Goal: Task Accomplishment & Management: Use online tool/utility

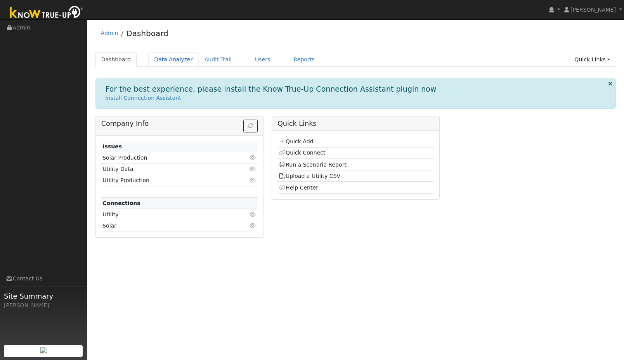
click at [176, 57] on link "Data Analyzer" at bounding box center [173, 59] width 50 height 14
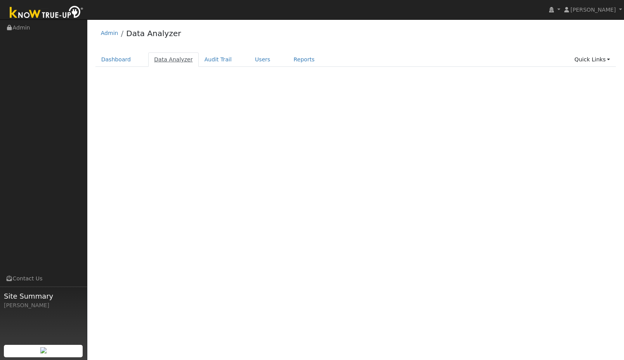
click at [176, 58] on link "Data Analyzer" at bounding box center [173, 59] width 50 height 14
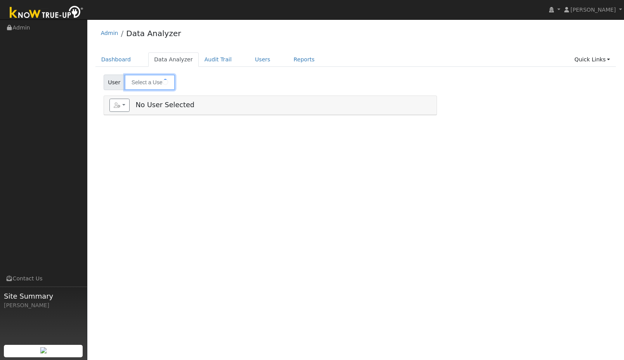
type input "chris adolf"
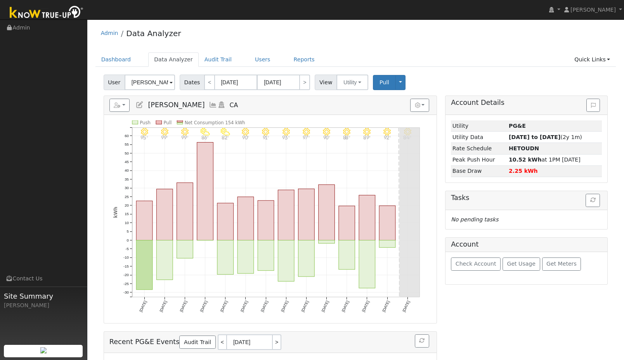
click at [193, 82] on span "Dates" at bounding box center [192, 83] width 25 height 16
click at [356, 77] on button "Utility" at bounding box center [353, 83] width 32 height 16
click at [353, 81] on button "Utility" at bounding box center [353, 83] width 32 height 16
click at [205, 83] on link "<" at bounding box center [209, 83] width 11 height 16
type input "09/01/2025"
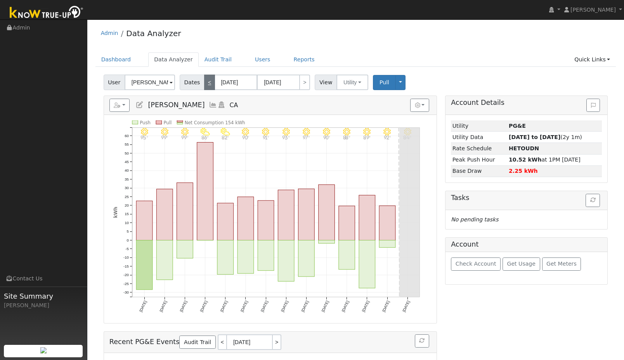
type input "09/14/2025"
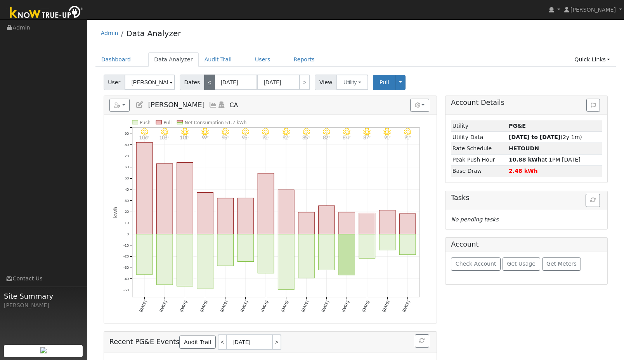
click at [205, 83] on link "<" at bounding box center [209, 83] width 11 height 16
type input "08/18/2025"
type input "08/31/2025"
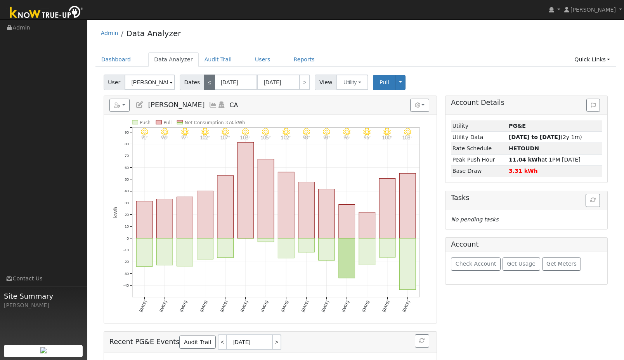
click at [205, 84] on link "<" at bounding box center [209, 83] width 11 height 16
type input "08/04/2025"
type input "08/17/2025"
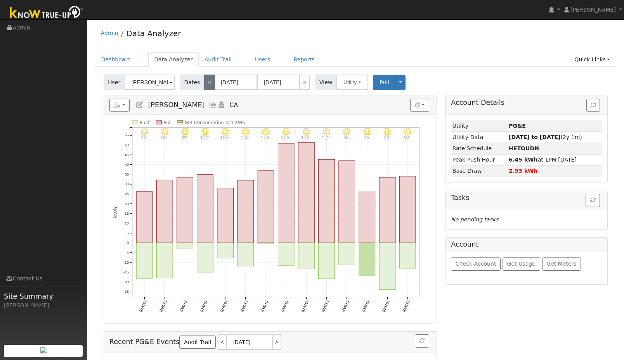
click at [205, 84] on link "<" at bounding box center [209, 83] width 11 height 16
type input "07/21/2025"
type input "08/03/2025"
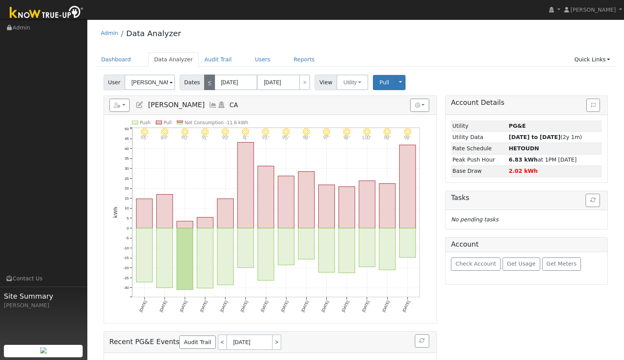
click at [205, 84] on link "<" at bounding box center [209, 83] width 11 height 16
type input "07/07/2025"
type input "07/20/2025"
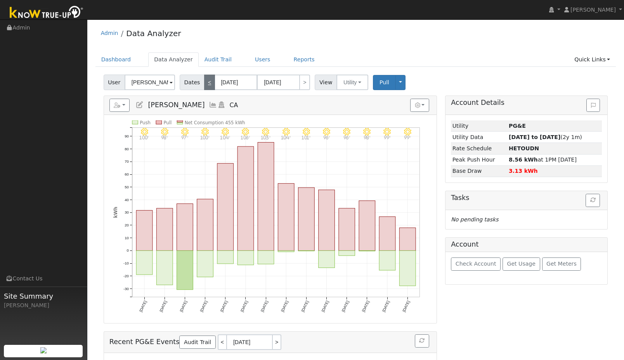
click at [205, 84] on link "<" at bounding box center [209, 83] width 11 height 16
type input "06/23/2025"
type input "07/06/2025"
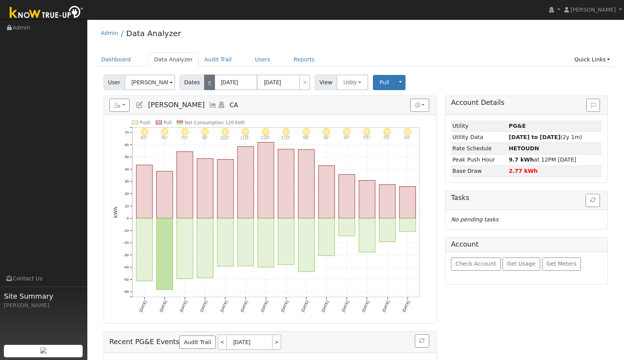
click at [205, 84] on link "<" at bounding box center [209, 83] width 11 height 16
type input "06/09/2025"
type input "06/22/2025"
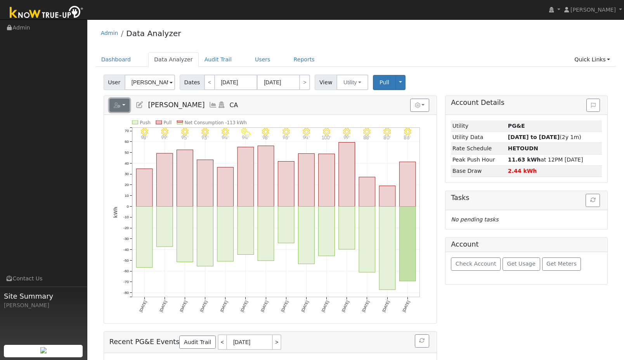
click at [124, 103] on button "button" at bounding box center [119, 105] width 21 height 13
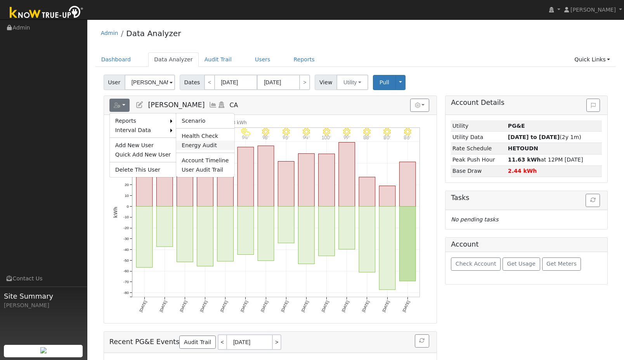
click at [198, 144] on link "Energy Audit" at bounding box center [205, 145] width 58 height 9
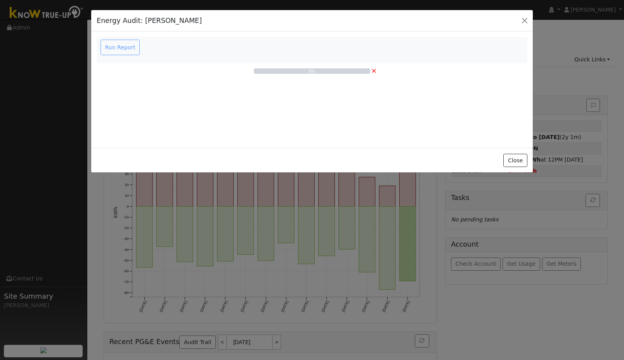
click at [118, 50] on div "Run Report" at bounding box center [121, 48] width 44 height 16
click at [516, 165] on button "Close" at bounding box center [516, 160] width 24 height 13
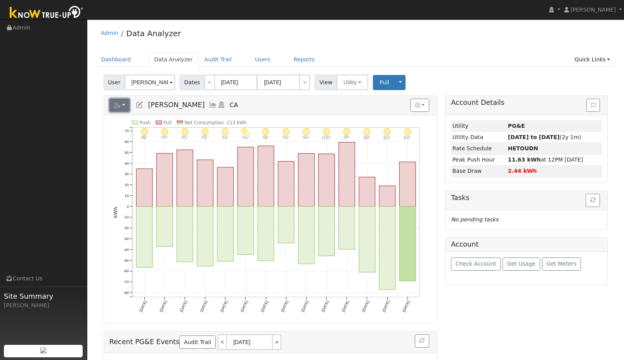
click at [118, 104] on icon "button" at bounding box center [117, 105] width 7 height 5
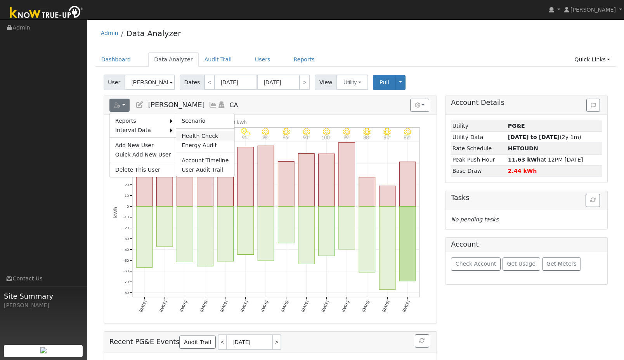
click at [193, 136] on link "Health Check" at bounding box center [205, 135] width 58 height 9
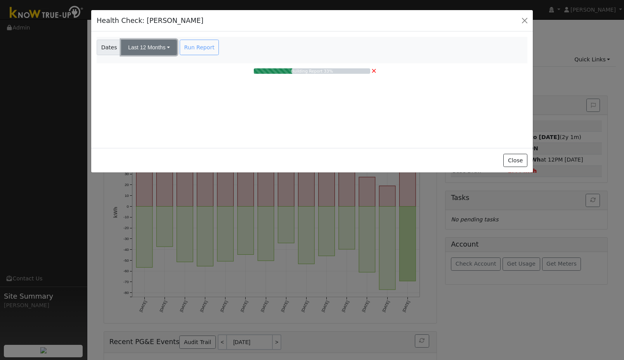
click at [139, 47] on button "Last 12 Months" at bounding box center [149, 48] width 56 height 16
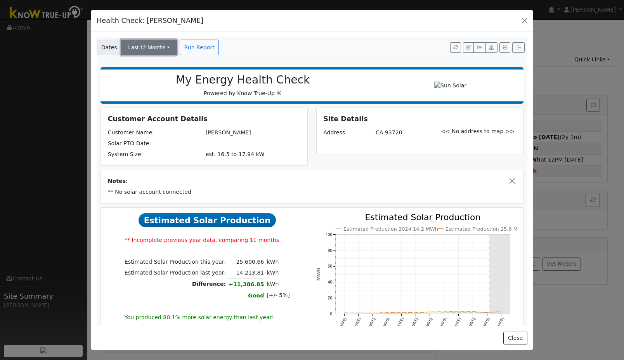
click at [165, 42] on button "Last 12 Months" at bounding box center [149, 48] width 56 height 16
click at [104, 43] on span "Dates" at bounding box center [109, 48] width 25 height 16
click at [482, 47] on icon "button" at bounding box center [480, 47] width 6 height 5
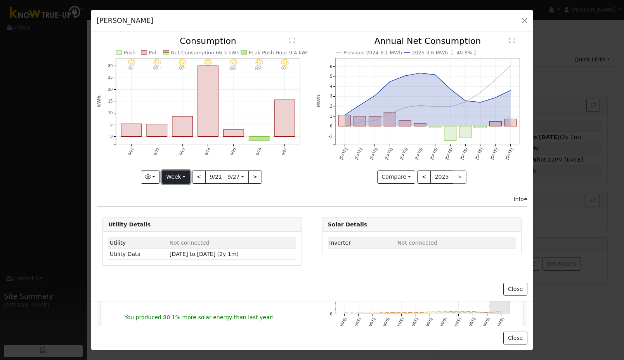
click at [185, 176] on button "Week" at bounding box center [176, 176] width 28 height 13
click at [179, 224] on link "Year" at bounding box center [189, 225] width 54 height 11
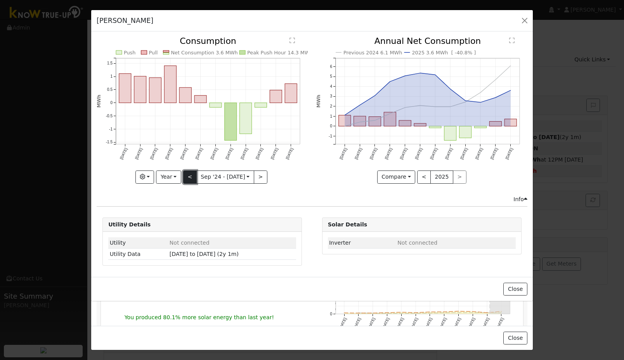
click at [189, 174] on button "<" at bounding box center [190, 176] width 14 height 13
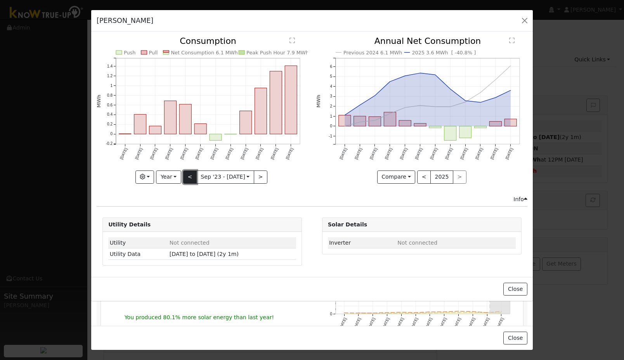
click at [189, 175] on button "<" at bounding box center [190, 176] width 14 height 13
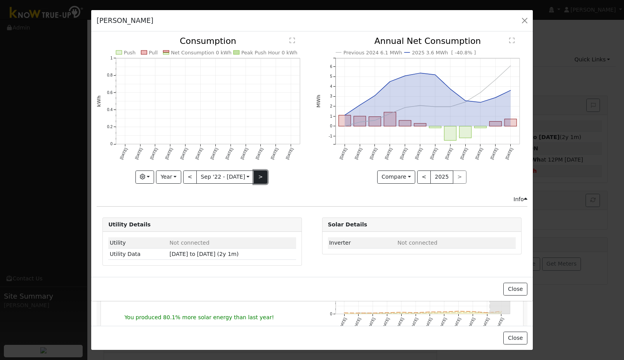
click at [259, 176] on button ">" at bounding box center [261, 176] width 14 height 13
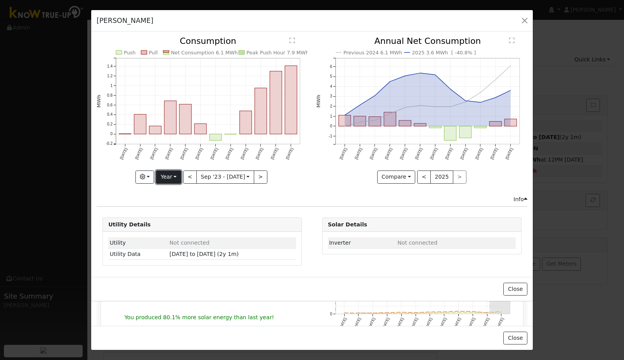
click at [174, 176] on button "Year" at bounding box center [168, 176] width 25 height 13
click at [173, 214] on link "Month" at bounding box center [183, 214] width 54 height 11
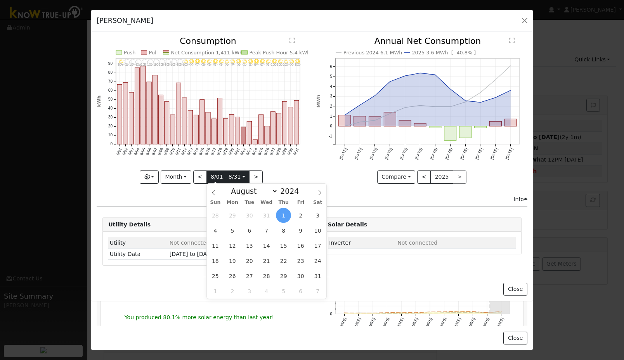
click at [224, 176] on input "2024-08-01" at bounding box center [228, 177] width 43 height 12
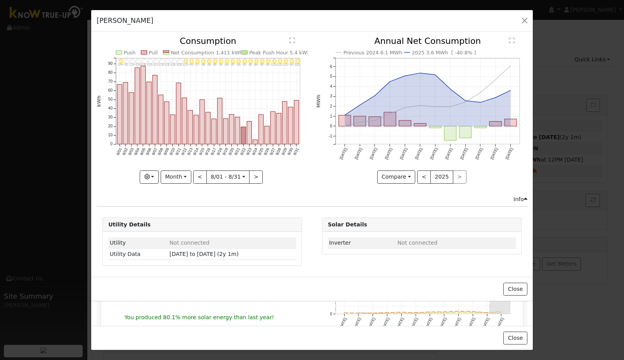
click at [295, 159] on icon "8/31 - Clear 100° 8/30 - Clear 99° 8/29 - Clear 100° 8/28 - Clear 100° 8/27 - C…" at bounding box center [202, 107] width 211 height 141
click at [258, 177] on button ">" at bounding box center [256, 176] width 14 height 13
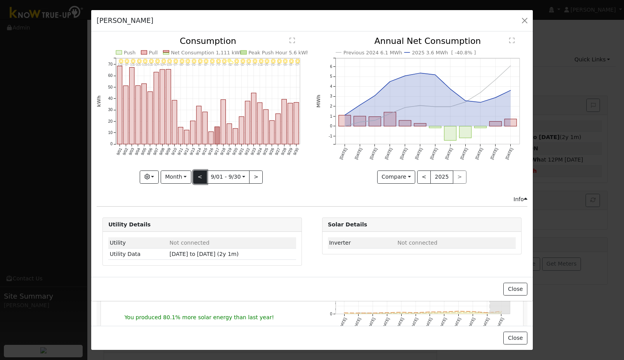
click at [196, 179] on button "<" at bounding box center [200, 176] width 14 height 13
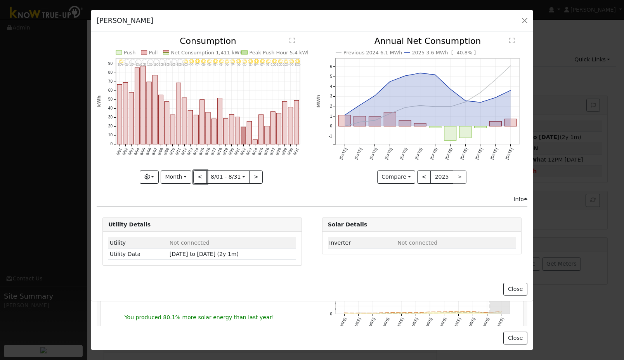
click at [200, 179] on button "<" at bounding box center [200, 176] width 14 height 13
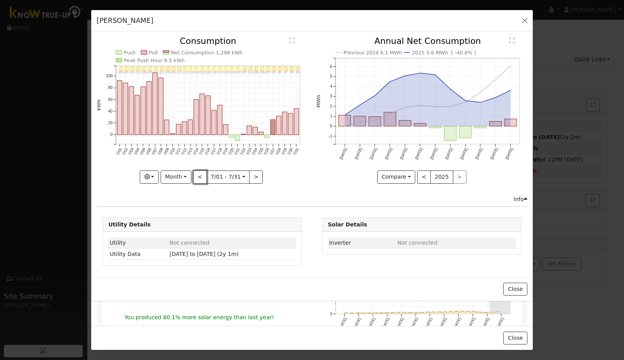
click at [200, 179] on button "<" at bounding box center [200, 176] width 14 height 13
type input "2024-06-01"
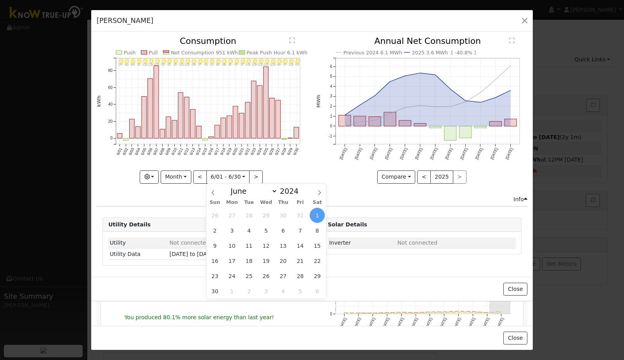
click at [239, 177] on input "2024-06-01" at bounding box center [228, 177] width 43 height 12
click at [319, 190] on icon at bounding box center [319, 192] width 5 height 5
select select "7"
click at [292, 191] on input "2024" at bounding box center [292, 191] width 28 height 9
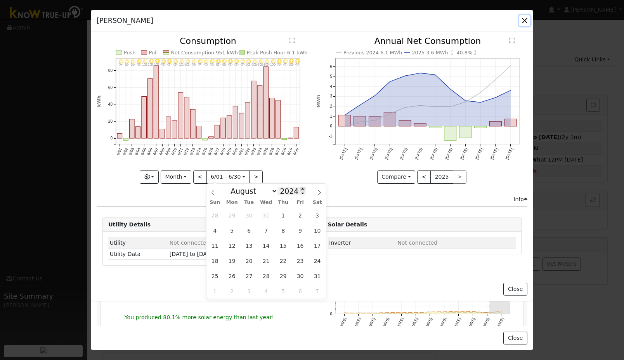
click at [301, 190] on span at bounding box center [302, 189] width 5 height 4
type input "2025"
click at [299, 212] on span "1" at bounding box center [300, 215] width 15 height 15
type input "2025-08-01"
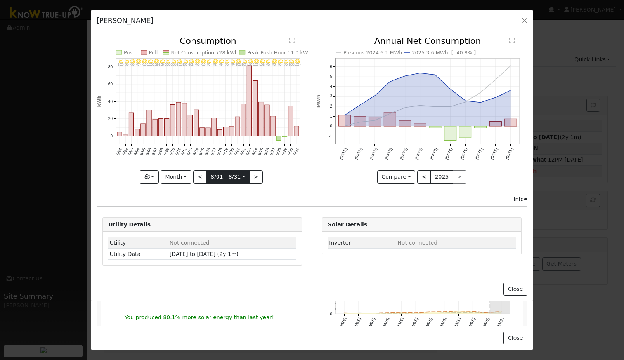
click at [216, 177] on input "2025-08-01" at bounding box center [228, 177] width 43 height 12
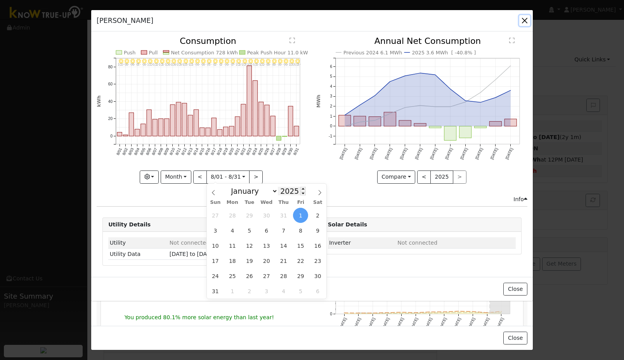
click at [294, 190] on input "2025" at bounding box center [292, 191] width 28 height 9
click at [302, 193] on span at bounding box center [303, 193] width 5 height 4
type input "2024"
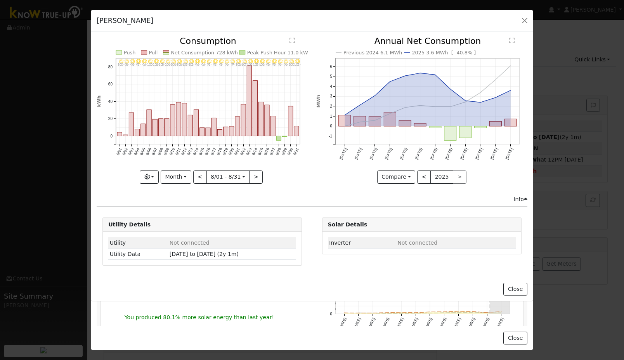
click at [307, 166] on icon "8/31 - Clear 103° 8/30 - Clear 100° 8/29 - Clear 96° 8/28 - Clear 96° 8/27 - Cl…" at bounding box center [202, 107] width 211 height 141
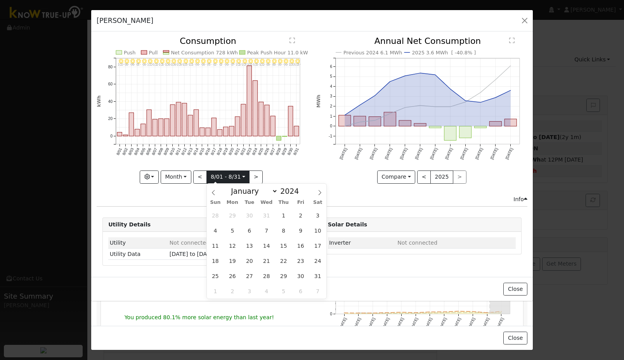
click at [227, 177] on input "2025-08-01" at bounding box center [228, 177] width 43 height 12
click at [279, 212] on span "1" at bounding box center [283, 215] width 15 height 15
type input "2024-08-01"
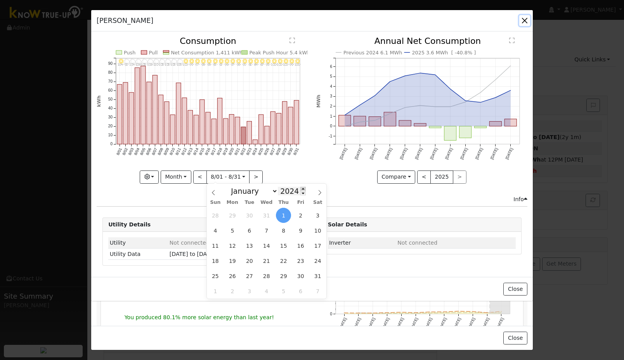
click at [301, 189] on span at bounding box center [303, 189] width 5 height 4
type input "2025"
click at [302, 213] on span "1" at bounding box center [300, 215] width 15 height 15
type input "2025-08-01"
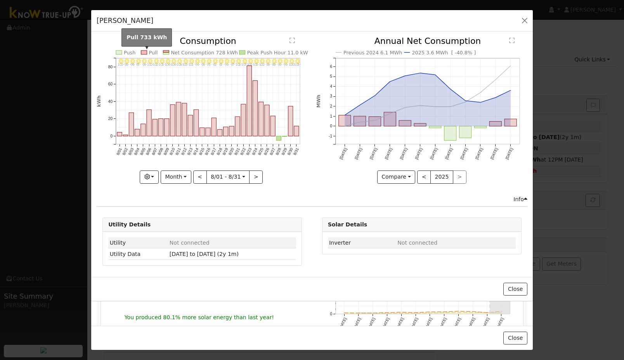
click at [144, 52] on rect at bounding box center [144, 52] width 6 height 4
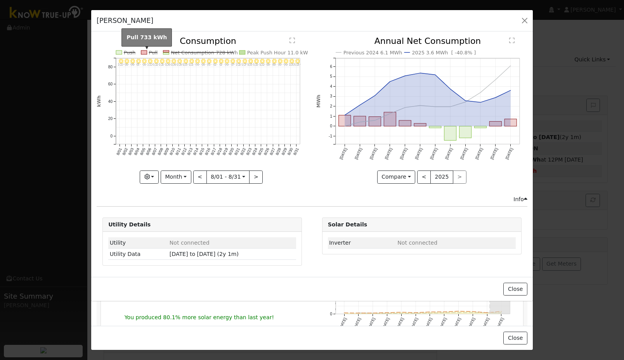
click at [144, 52] on rect at bounding box center [144, 52] width 6 height 4
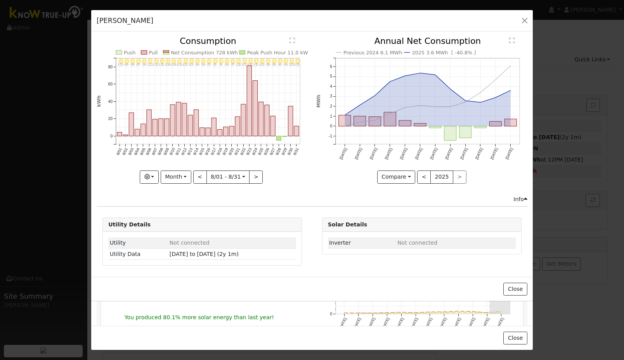
click at [122, 53] on rect at bounding box center [119, 52] width 6 height 4
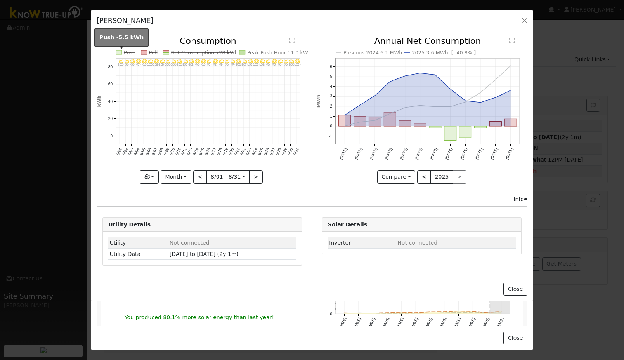
click at [119, 52] on rect at bounding box center [119, 52] width 6 height 4
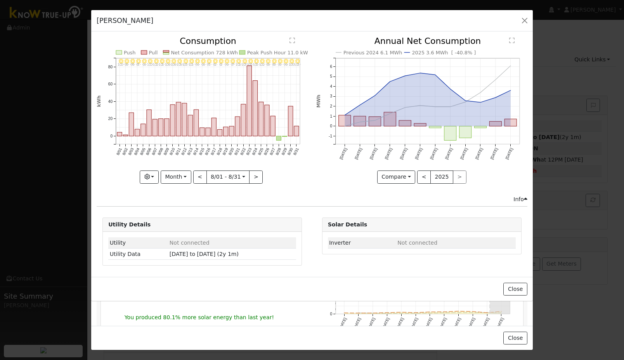
click at [170, 53] on icon "8/31 - Clear 103° 8/30 - Clear 100° 8/29 - Clear 96° 8/28 - Clear 96° 8/27 - Cl…" at bounding box center [202, 107] width 211 height 141
click at [169, 53] on rect at bounding box center [166, 54] width 6 height 2
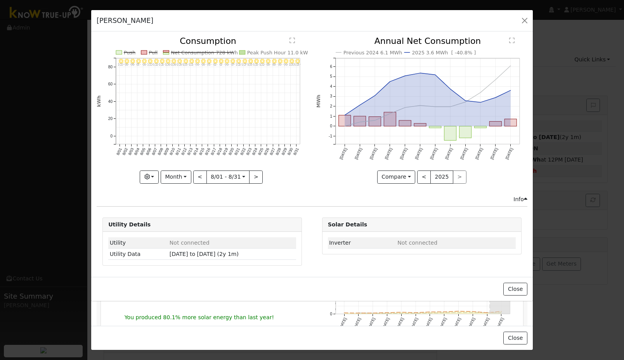
click at [166, 53] on rect at bounding box center [166, 54] width 6 height 2
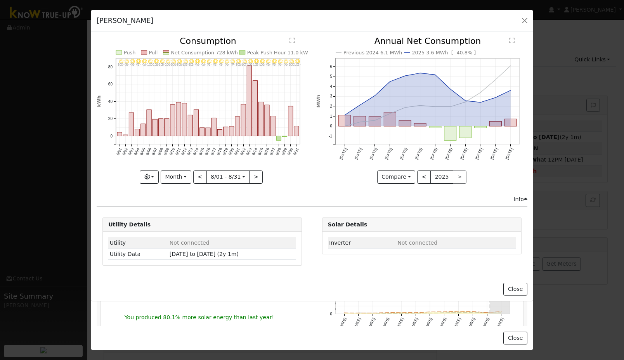
click at [244, 52] on rect at bounding box center [243, 52] width 6 height 4
click at [237, 173] on input "2025-08-01" at bounding box center [228, 177] width 43 height 12
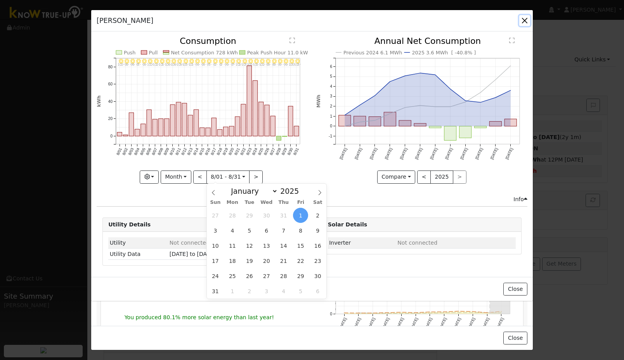
click at [304, 213] on span "1" at bounding box center [300, 215] width 15 height 15
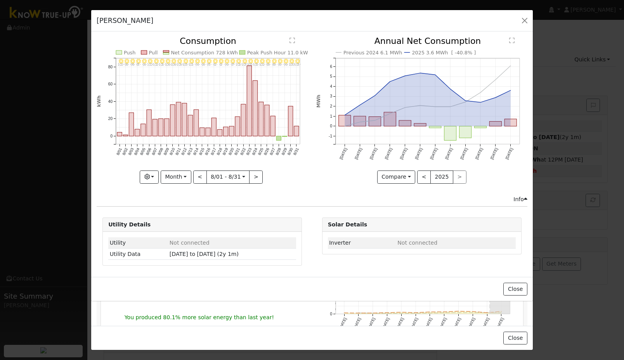
click at [273, 301] on div "Close" at bounding box center [312, 289] width 442 height 24
click at [441, 280] on div "Close" at bounding box center [312, 289] width 442 height 24
click at [508, 286] on button "Close" at bounding box center [516, 289] width 24 height 13
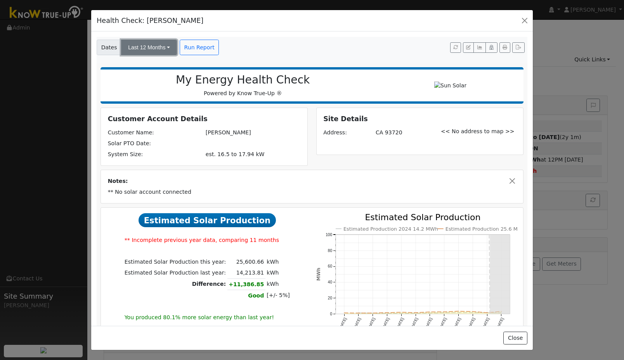
click at [158, 48] on button "Last 12 Months" at bounding box center [149, 48] width 56 height 16
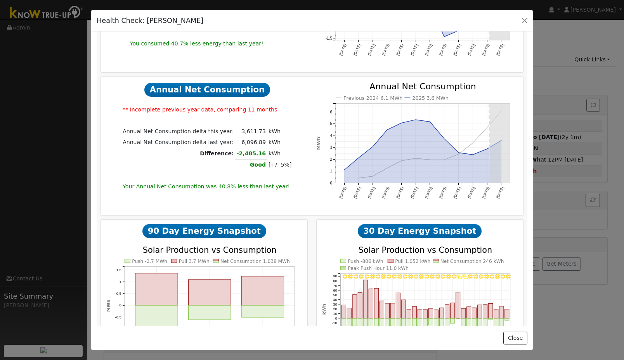
scroll to position [478, 0]
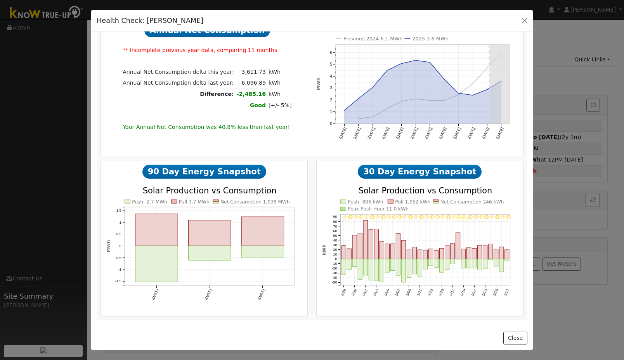
click at [402, 274] on rect "onclick=""" at bounding box center [403, 270] width 4 height 23
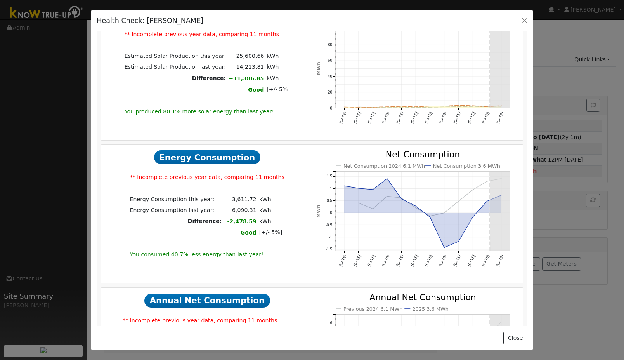
scroll to position [0, 0]
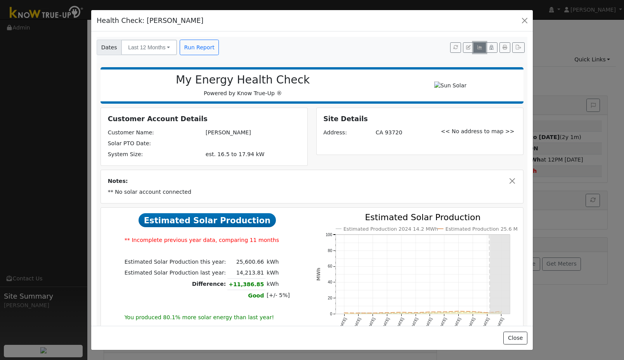
click at [478, 48] on icon "button" at bounding box center [480, 47] width 6 height 5
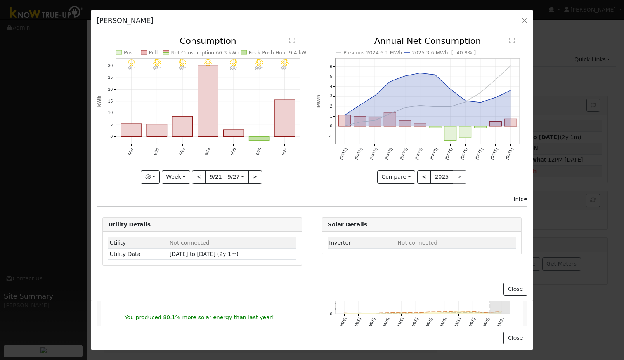
click at [247, 287] on div "Close" at bounding box center [312, 289] width 442 height 24
click at [177, 178] on button "Week" at bounding box center [176, 176] width 28 height 13
click at [177, 191] on link "Day" at bounding box center [189, 193] width 54 height 11
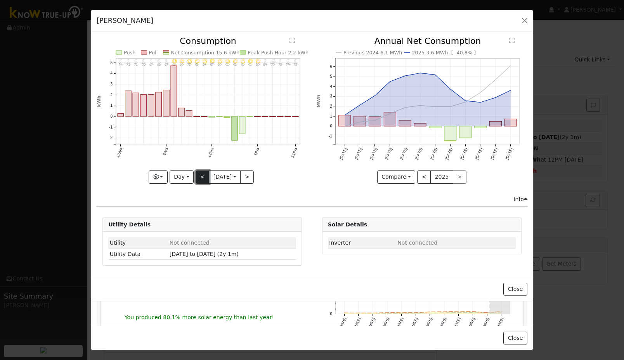
click at [201, 180] on button "<" at bounding box center [203, 176] width 14 height 13
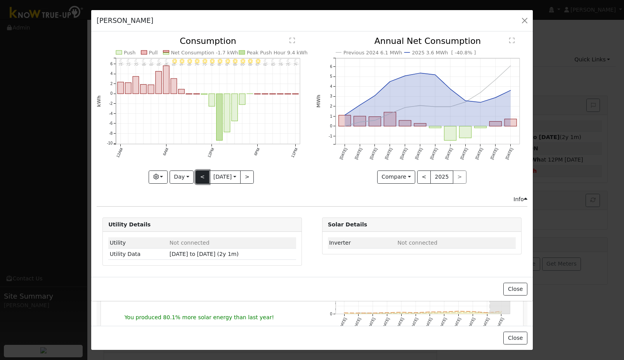
click at [202, 178] on button "<" at bounding box center [203, 176] width 14 height 13
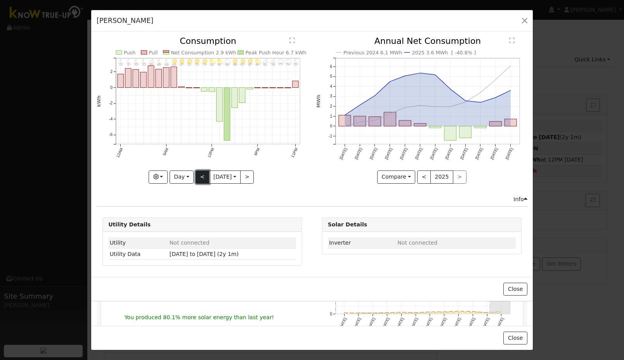
click at [202, 176] on button "<" at bounding box center [203, 176] width 14 height 13
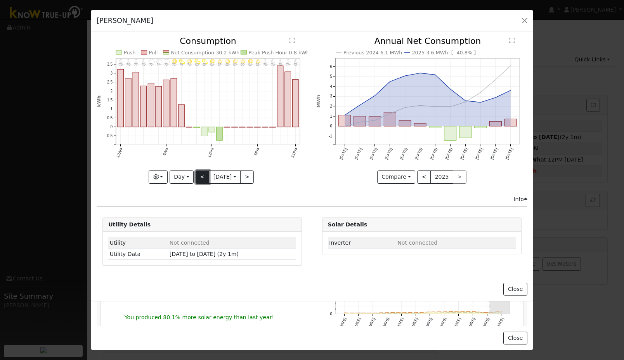
click at [200, 177] on button "<" at bounding box center [203, 176] width 14 height 13
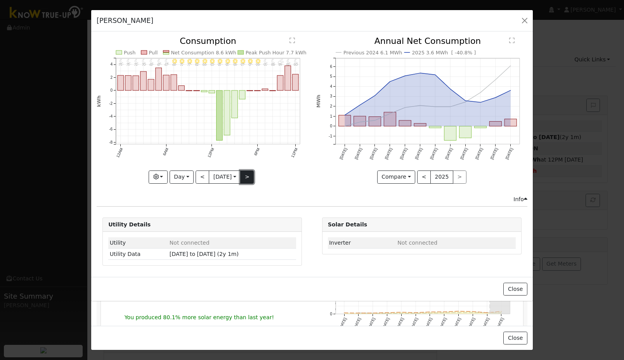
click at [249, 175] on button ">" at bounding box center [247, 176] width 14 height 13
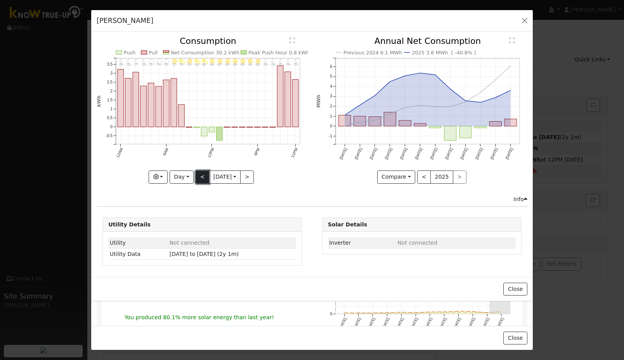
click at [199, 177] on button "<" at bounding box center [203, 176] width 14 height 13
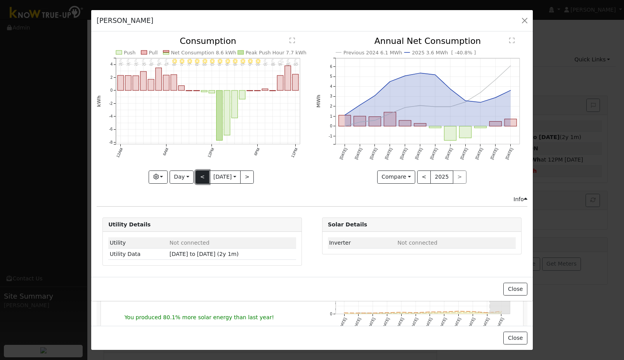
click at [199, 177] on button "<" at bounding box center [203, 176] width 14 height 13
click at [198, 178] on button "<" at bounding box center [203, 176] width 14 height 13
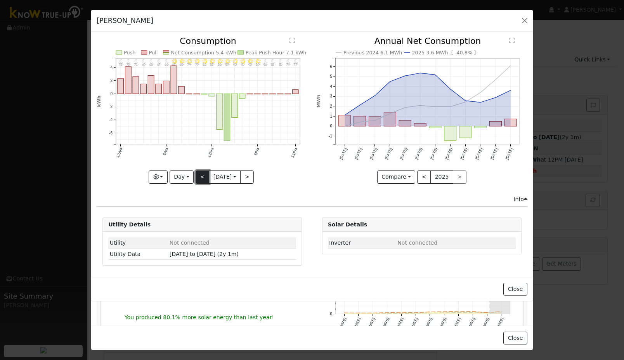
click at [200, 172] on button "<" at bounding box center [203, 176] width 14 height 13
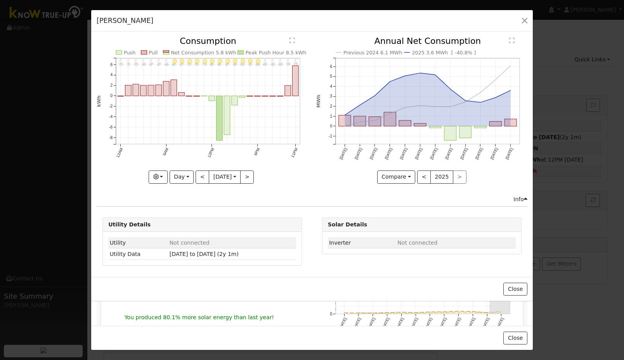
click at [200, 176] on div at bounding box center [202, 110] width 211 height 146
click at [200, 176] on button "<" at bounding box center [203, 176] width 14 height 13
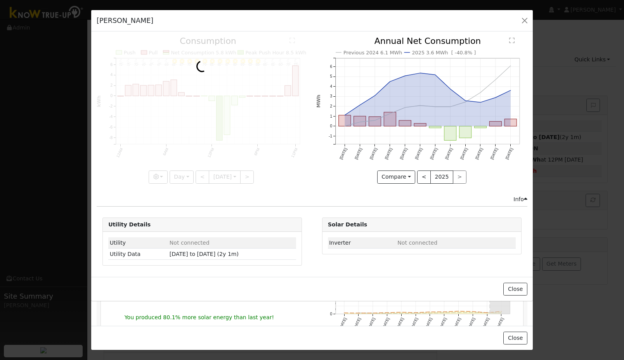
click at [200, 176] on div at bounding box center [202, 110] width 211 height 146
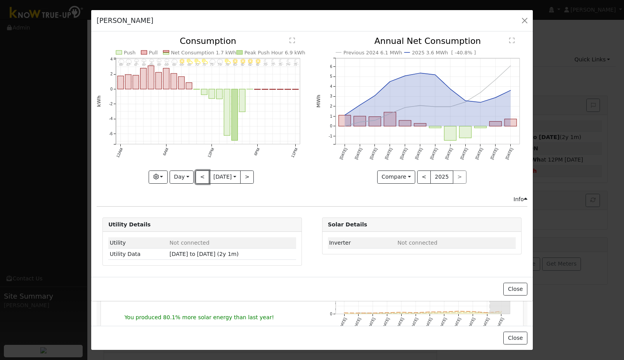
click at [200, 176] on button "<" at bounding box center [203, 176] width 14 height 13
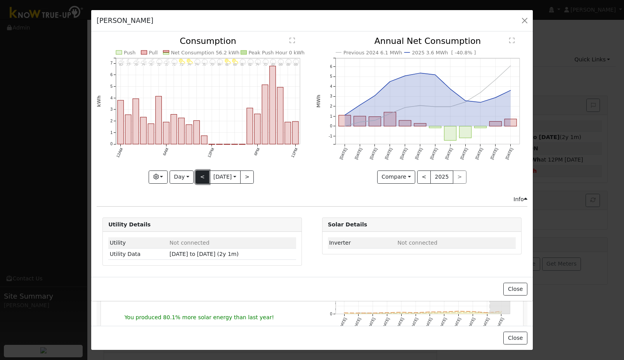
click at [200, 179] on button "<" at bounding box center [203, 176] width 14 height 13
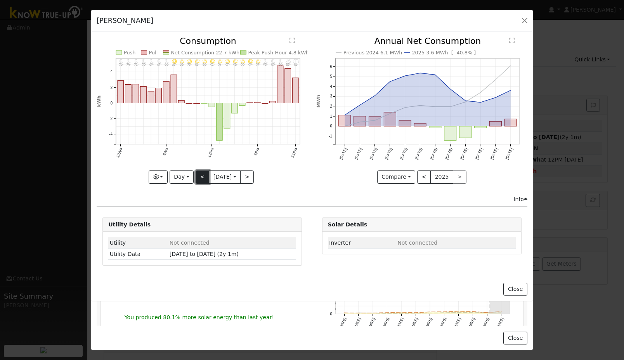
click at [203, 176] on button "<" at bounding box center [203, 176] width 14 height 13
click at [200, 177] on button "<" at bounding box center [203, 176] width 14 height 13
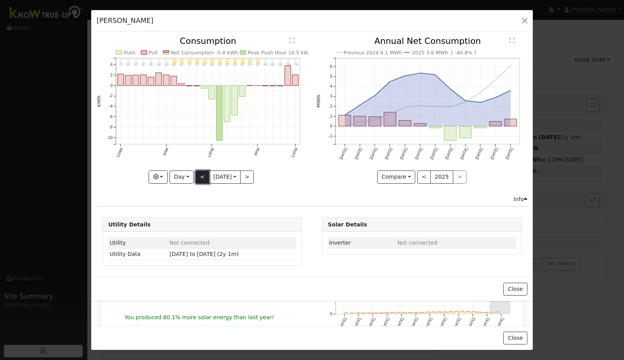
click at [200, 177] on button "<" at bounding box center [203, 176] width 14 height 13
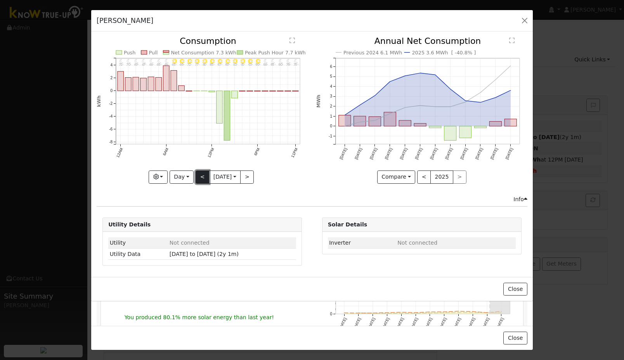
click at [199, 177] on button "<" at bounding box center [203, 176] width 14 height 13
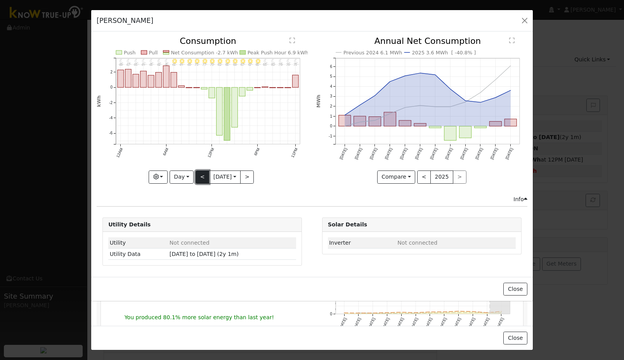
click at [199, 177] on button "<" at bounding box center [203, 176] width 14 height 13
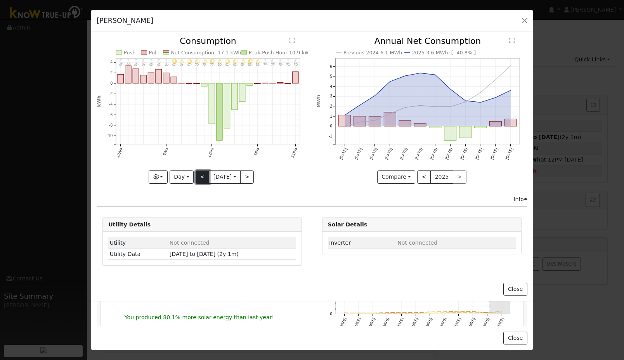
click at [199, 177] on button "<" at bounding box center [203, 176] width 14 height 13
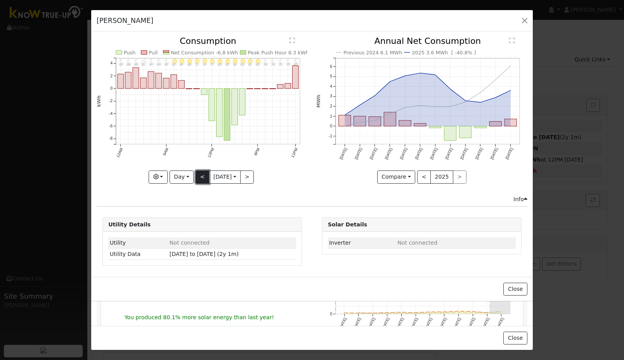
click at [199, 177] on button "<" at bounding box center [203, 176] width 14 height 13
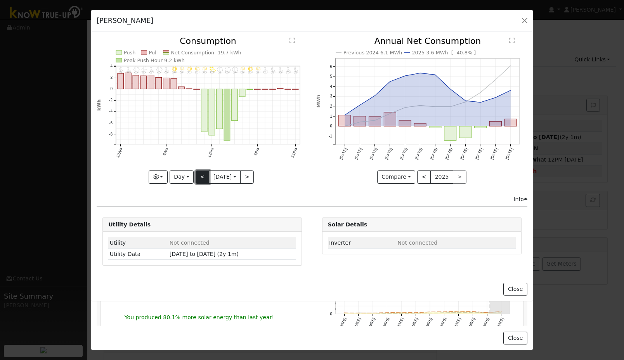
click at [199, 177] on button "<" at bounding box center [203, 176] width 14 height 13
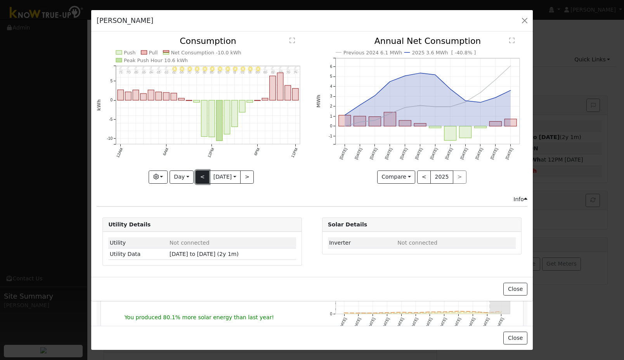
click at [199, 177] on button "<" at bounding box center [203, 176] width 14 height 13
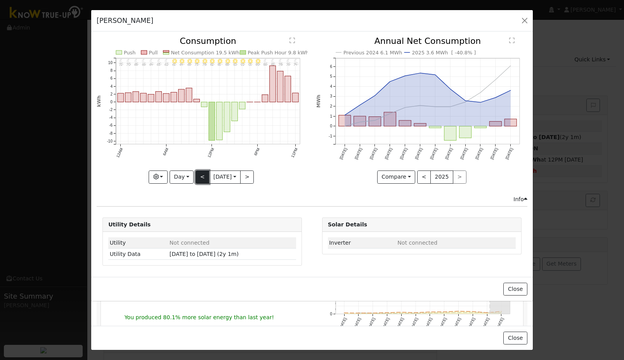
click at [199, 177] on button "<" at bounding box center [203, 176] width 14 height 13
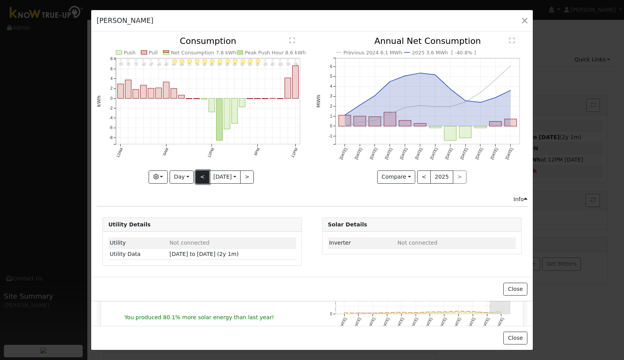
click at [199, 177] on button "<" at bounding box center [203, 176] width 14 height 13
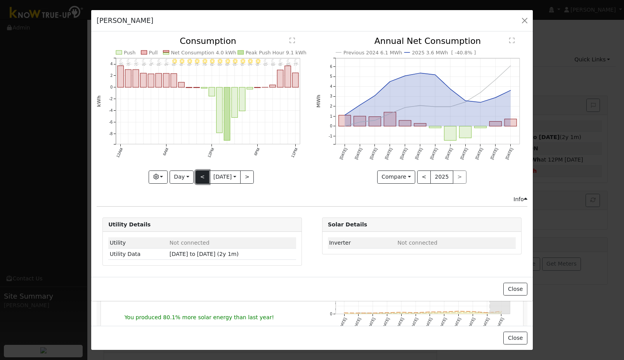
click at [199, 179] on button "<" at bounding box center [203, 176] width 14 height 13
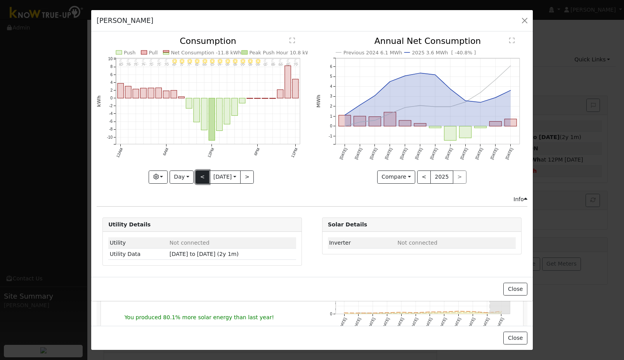
click at [201, 175] on button "<" at bounding box center [203, 176] width 14 height 13
type input "2025-09-03"
click at [192, 173] on icon "11PM - Clear 82° 10PM - Clear 86° 9PM - Clear 89° 8PM - Clear 92° 7PM - Clear 9…" at bounding box center [202, 107] width 211 height 141
click at [196, 176] on button "<" at bounding box center [203, 176] width 14 height 13
click at [196, 177] on button "<" at bounding box center [203, 176] width 14 height 13
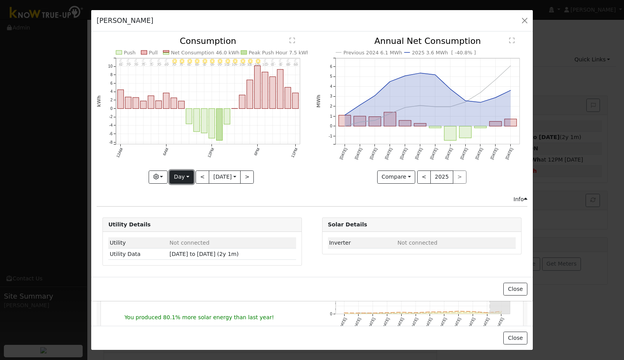
click at [182, 179] on button "Day" at bounding box center [182, 176] width 24 height 13
click at [185, 227] on link "Year" at bounding box center [197, 225] width 54 height 11
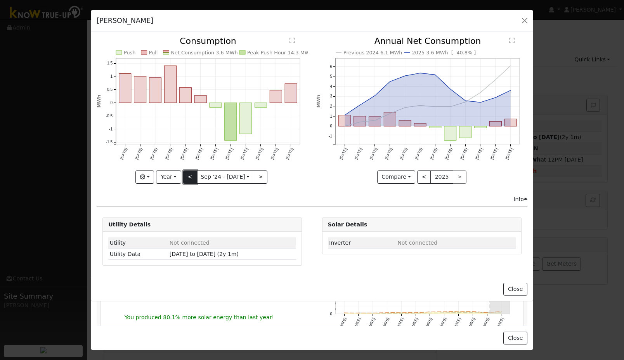
click at [191, 178] on button "<" at bounding box center [190, 176] width 14 height 13
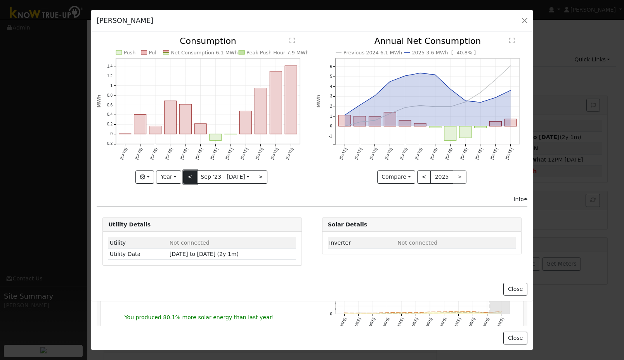
click at [191, 178] on button "<" at bounding box center [190, 176] width 14 height 13
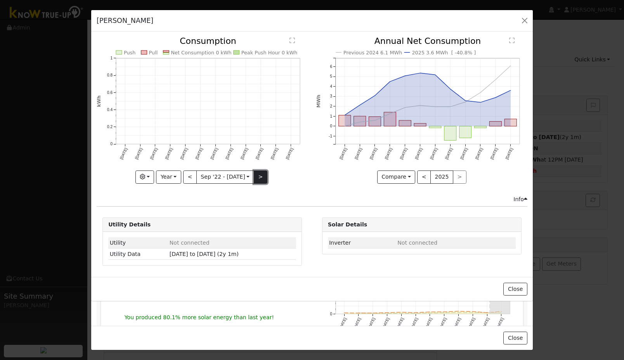
click at [259, 176] on button ">" at bounding box center [261, 176] width 14 height 13
type input "2023-09-01"
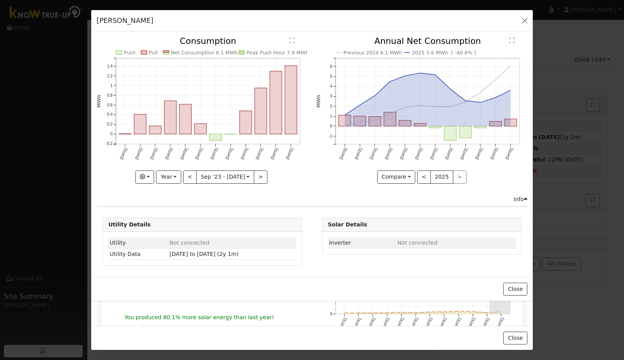
click at [294, 40] on text "" at bounding box center [292, 40] width 5 height 6
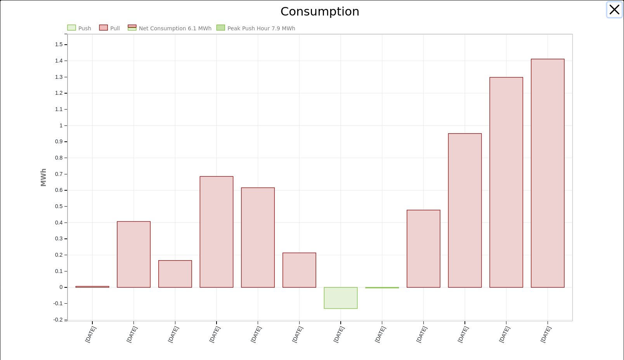
click at [611, 11] on button "button" at bounding box center [615, 9] width 15 height 15
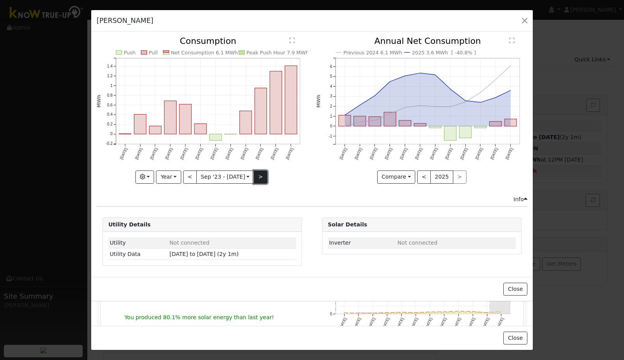
click at [261, 179] on button ">" at bounding box center [261, 176] width 14 height 13
type input "2024-09-01"
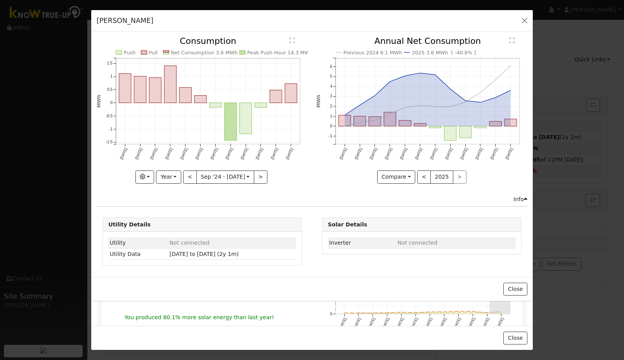
click at [293, 38] on text "" at bounding box center [292, 40] width 5 height 6
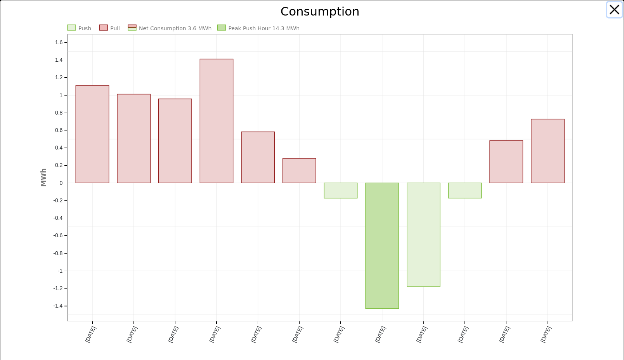
click at [614, 13] on button "button" at bounding box center [615, 9] width 15 height 15
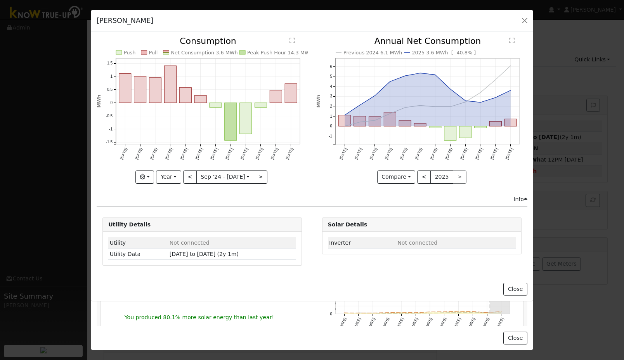
click at [315, 249] on div "Utility Details Utility Not connected Utility Data 09/30/23 to 09/27/25 (2y 1m)…" at bounding box center [312, 241] width 439 height 49
click at [337, 271] on div "Issue History Date By Flag Comment Type No Issue History Push Pull Net Consumpt…" at bounding box center [312, 153] width 442 height 245
drag, startPoint x: 330, startPoint y: 287, endPoint x: 335, endPoint y: 325, distance: 38.8
click at [334, 326] on div "chris adolf - Default Ac... Issue History Date By Flag Comment Type No Issue Hi…" at bounding box center [312, 180] width 624 height 360
click at [456, 315] on div "chris adolf - Default Ac... Issue History Date By Flag Comment Type No Issue Hi…" at bounding box center [312, 180] width 624 height 360
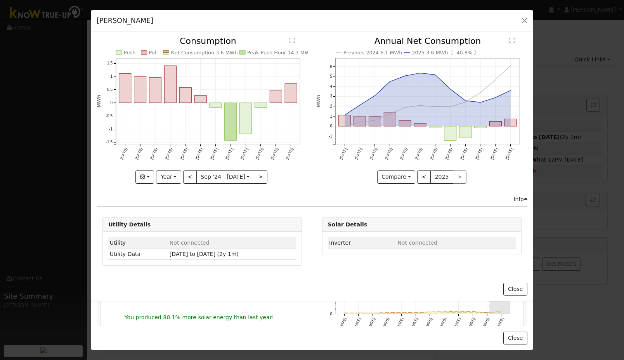
click at [528, 200] on div "Info" at bounding box center [312, 199] width 439 height 8
click at [525, 198] on icon at bounding box center [525, 198] width 3 height 5
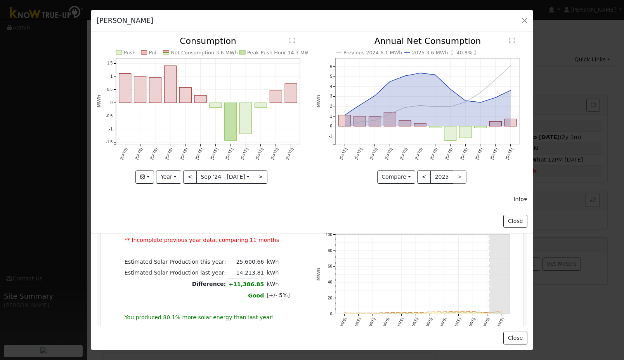
click at [525, 198] on icon at bounding box center [525, 198] width 3 height 5
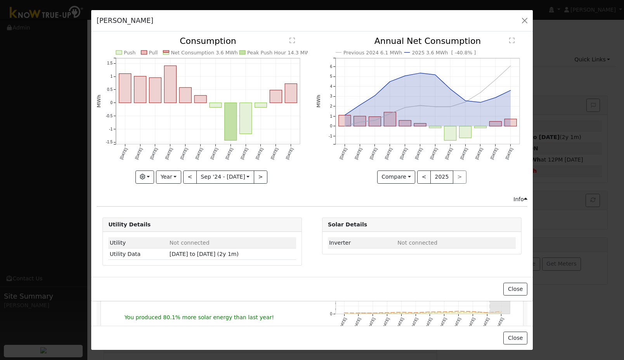
click at [526, 196] on icon at bounding box center [525, 198] width 3 height 5
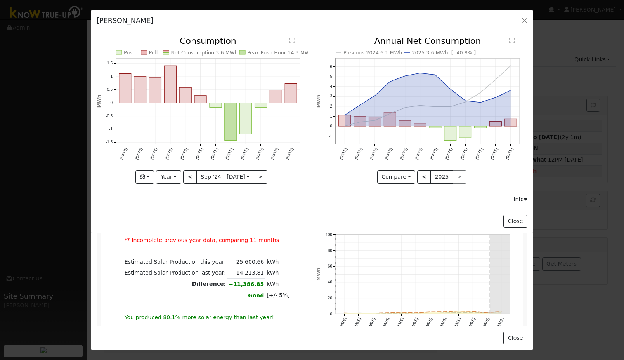
click at [517, 282] on div "chris adolf - Default Ac... Issue History Date By Flag Comment Type No Issue Hi…" at bounding box center [312, 180] width 624 height 360
click at [525, 19] on button "button" at bounding box center [525, 20] width 11 height 11
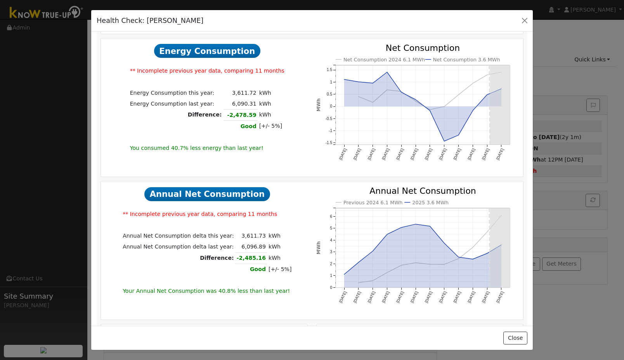
scroll to position [306, 0]
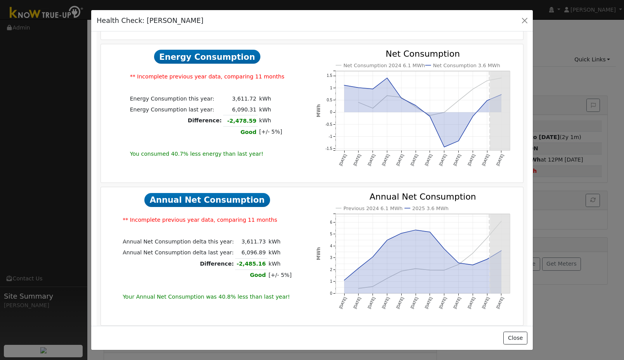
click at [284, 279] on td "[+/- 5%]" at bounding box center [281, 274] width 26 height 11
click at [528, 15] on div "Health Check: chris adolf" at bounding box center [312, 21] width 442 height 22
click at [526, 19] on button "button" at bounding box center [524, 20] width 11 height 11
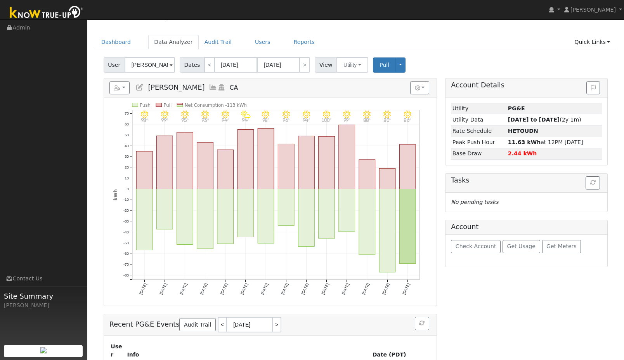
scroll to position [0, 0]
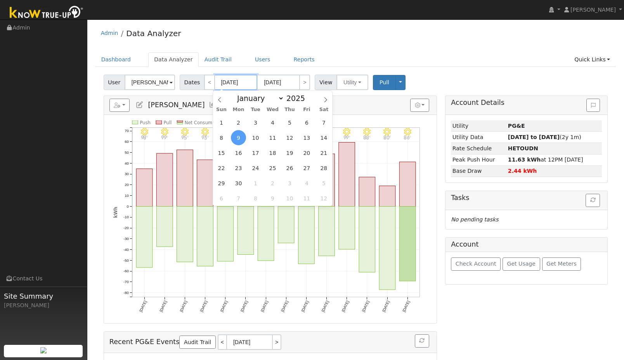
click at [229, 80] on input "06/09/2025" at bounding box center [236, 83] width 43 height 16
click at [281, 97] on select "January February March April May June July August September October November De…" at bounding box center [258, 98] width 51 height 9
select select "8"
click at [236, 94] on select "January February March April May June July August September October November De…" at bounding box center [258, 98] width 51 height 9
click at [239, 152] on span "15" at bounding box center [238, 152] width 15 height 15
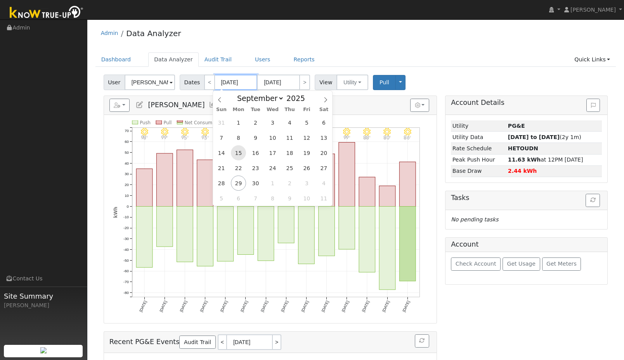
type input "09/15/2025"
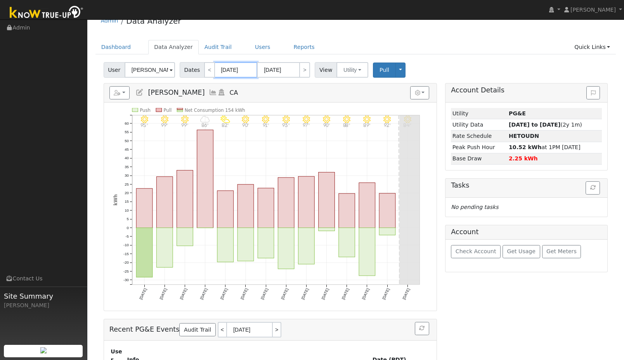
scroll to position [14, 0]
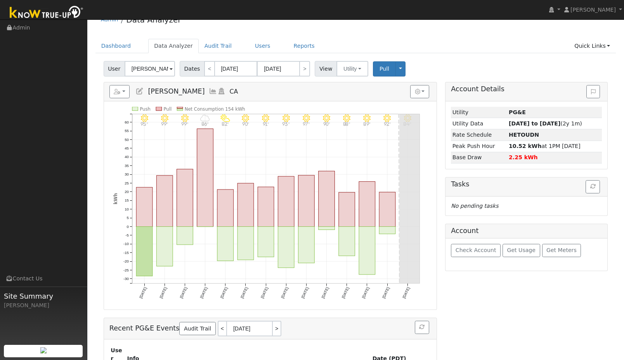
click at [183, 109] on icon "9/28 - Clear 84° 9/27 - Clear 92° 9/26 - Clear 89° 9/25 - MostlyClear 88° 9/24 …" at bounding box center [270, 208] width 314 height 203
click at [180, 109] on rect at bounding box center [180, 110] width 6 height 2
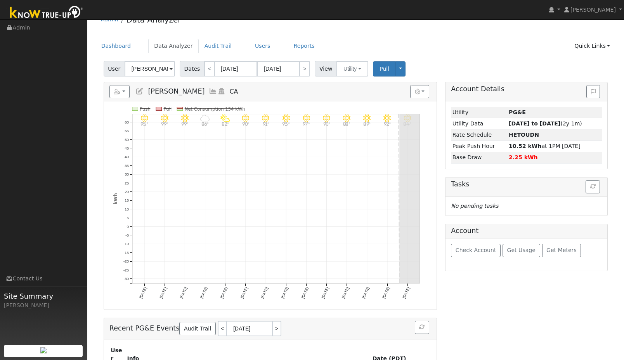
click at [180, 109] on rect at bounding box center [180, 110] width 6 height 2
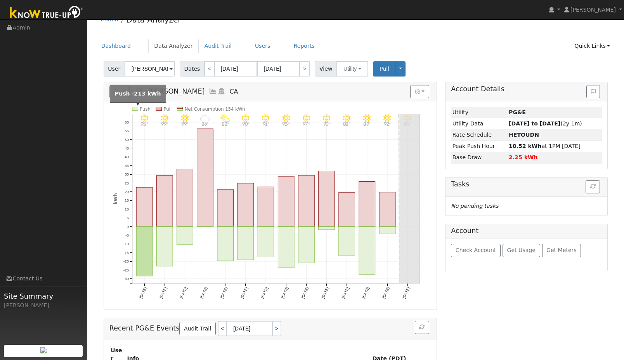
click at [135, 109] on rect at bounding box center [135, 109] width 6 height 4
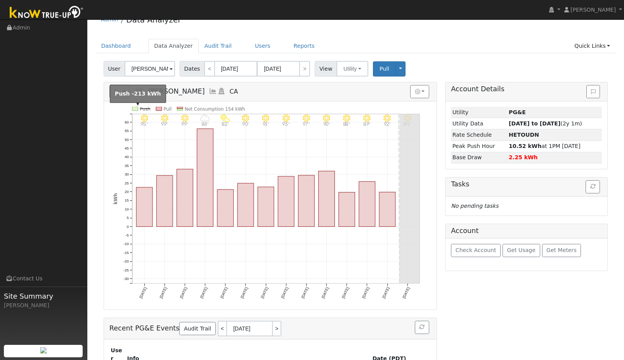
click at [135, 109] on rect at bounding box center [135, 109] width 6 height 4
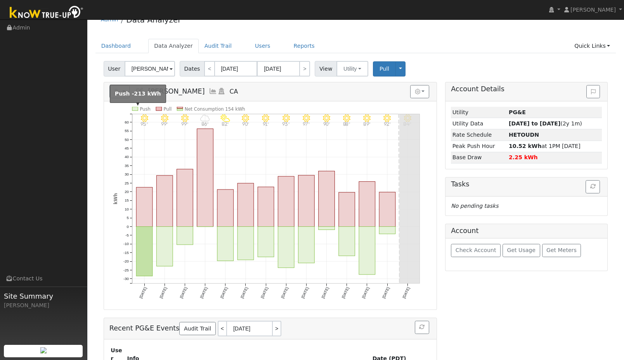
click at [135, 109] on rect at bounding box center [135, 109] width 6 height 4
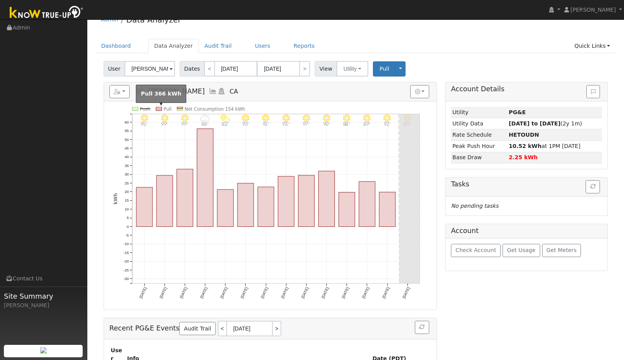
click at [158, 108] on rect at bounding box center [159, 109] width 6 height 4
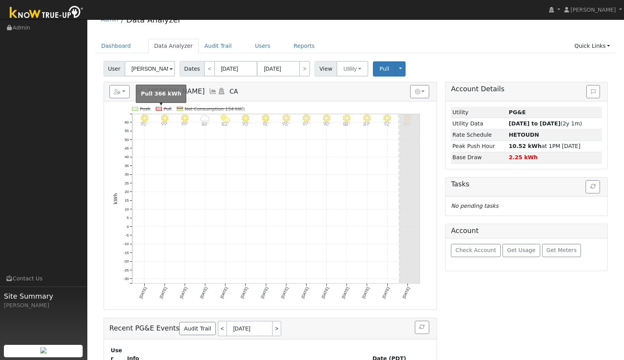
click at [158, 108] on rect at bounding box center [159, 109] width 6 height 4
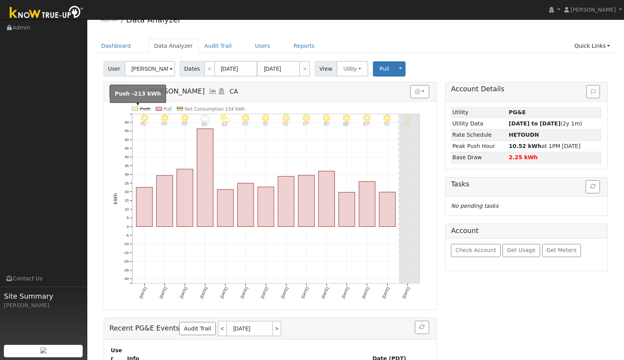
click at [138, 111] on rect at bounding box center [135, 109] width 6 height 4
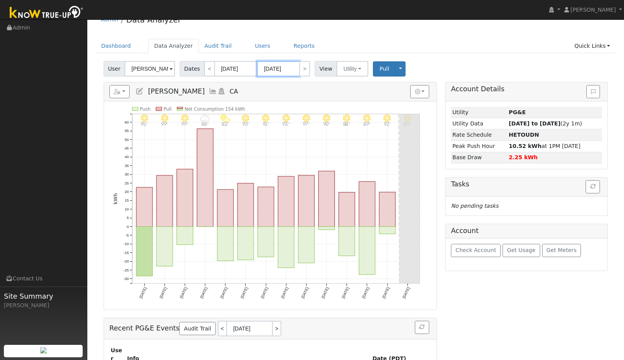
click at [283, 68] on input "09/28/2025" at bounding box center [278, 69] width 43 height 16
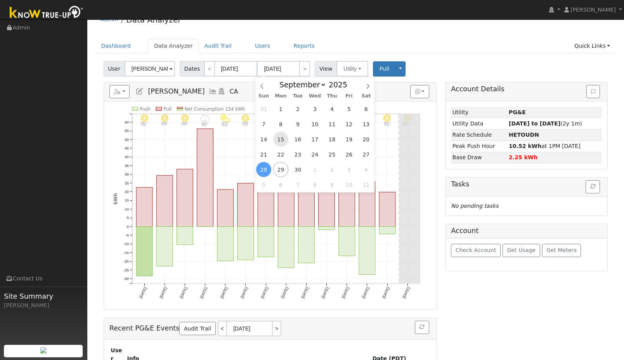
click at [281, 139] on span "15" at bounding box center [280, 139] width 15 height 15
type input "09/15/2025"
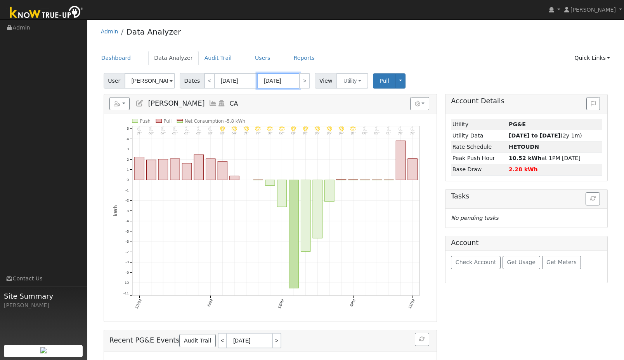
scroll to position [0, 0]
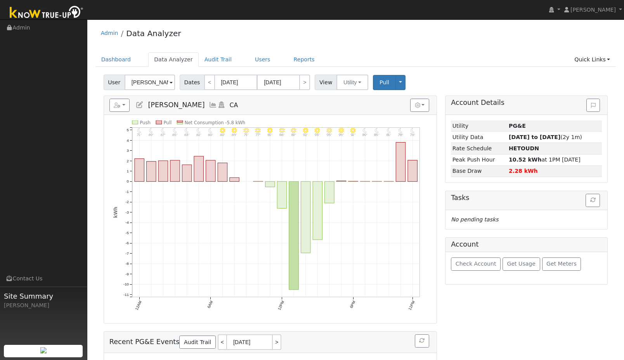
click at [522, 264] on span "Get Usage" at bounding box center [521, 264] width 28 height 6
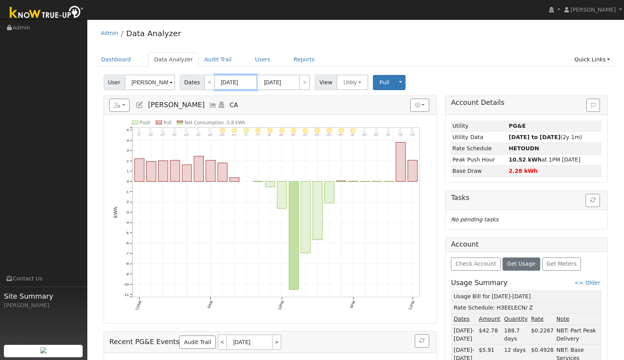
click at [239, 81] on input "09/15/2025" at bounding box center [236, 83] width 43 height 16
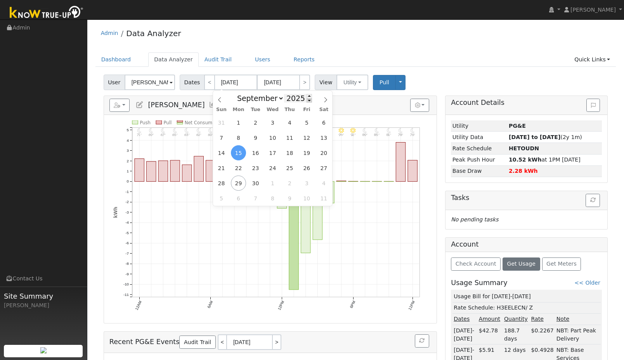
click at [307, 102] on span at bounding box center [309, 100] width 5 height 4
type input "2024"
click at [224, 156] on span "15" at bounding box center [221, 152] width 15 height 15
type input "09/15/2024"
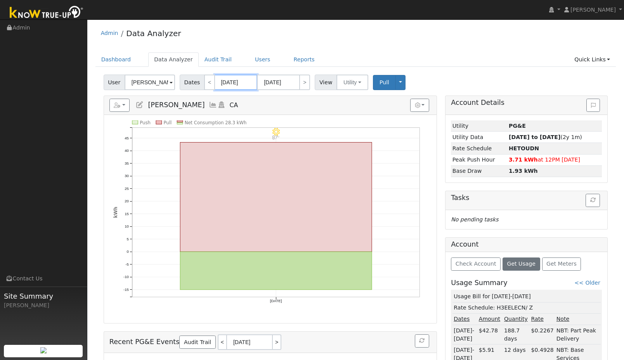
click at [240, 81] on input "09/15/2024" at bounding box center [236, 83] width 43 height 16
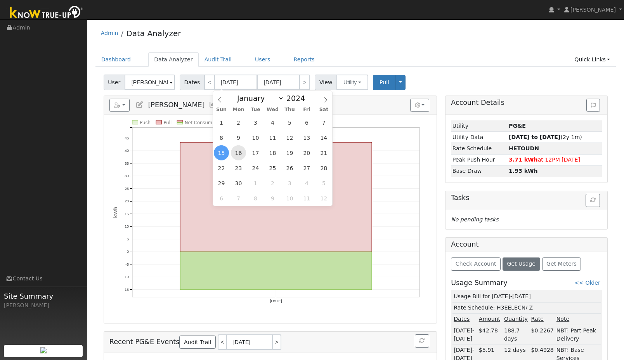
click at [240, 153] on span "16" at bounding box center [238, 152] width 15 height 15
type input "09/16/2024"
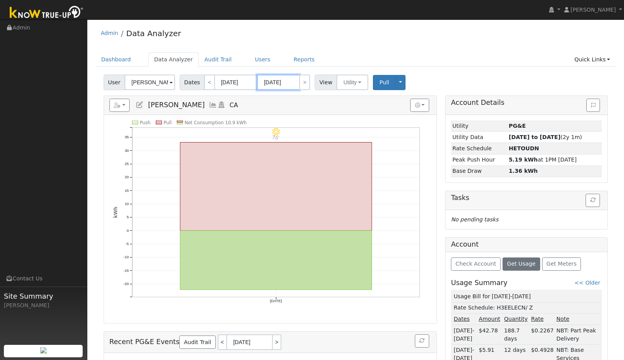
click at [289, 79] on input "09/16/2024" at bounding box center [278, 83] width 43 height 16
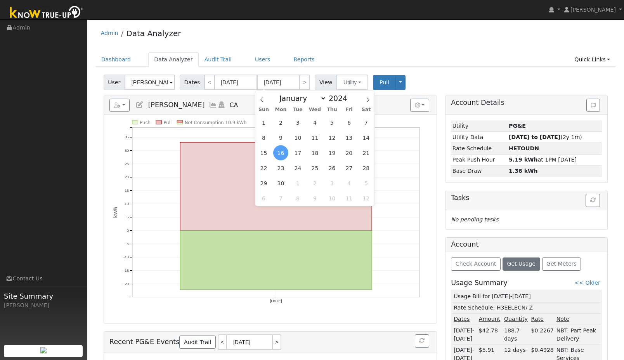
click at [282, 152] on span "16" at bounding box center [280, 152] width 15 height 15
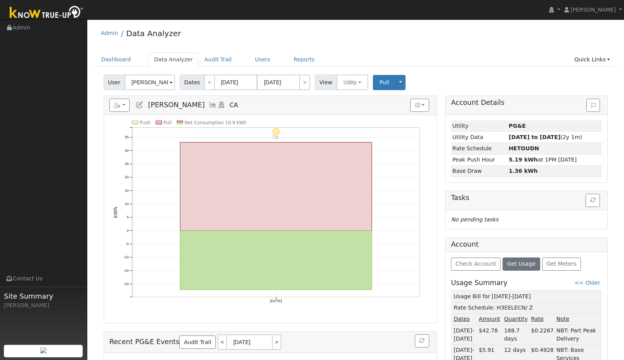
click at [418, 60] on ul "Dashboard Data Analyzer Audit Trail Users Reports Quick Links Quick Add Quick C…" at bounding box center [356, 59] width 521 height 14
click at [386, 83] on span "Pull" at bounding box center [385, 82] width 10 height 6
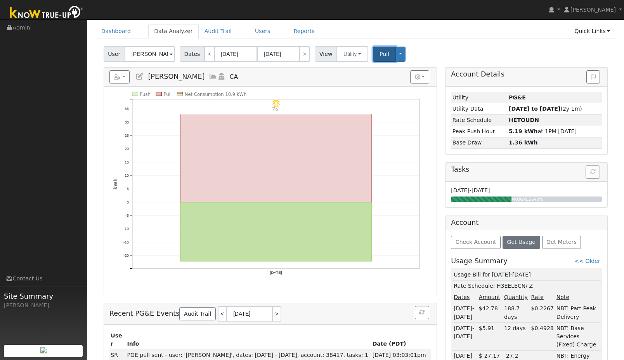
scroll to position [20, 0]
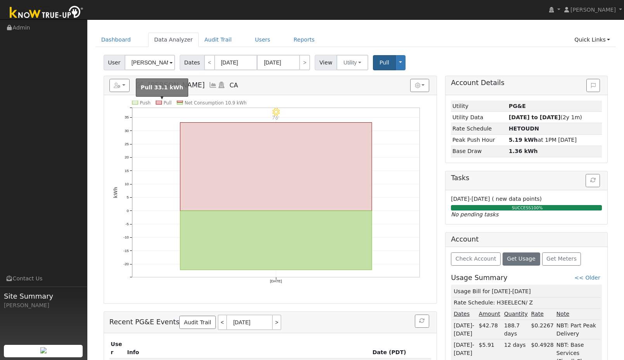
click at [160, 103] on rect at bounding box center [159, 103] width 6 height 4
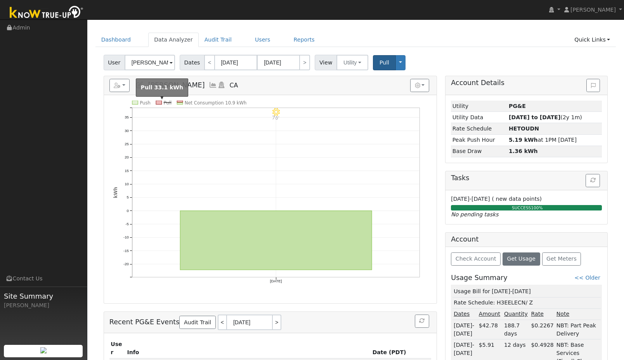
click at [160, 103] on rect at bounding box center [159, 103] width 6 height 4
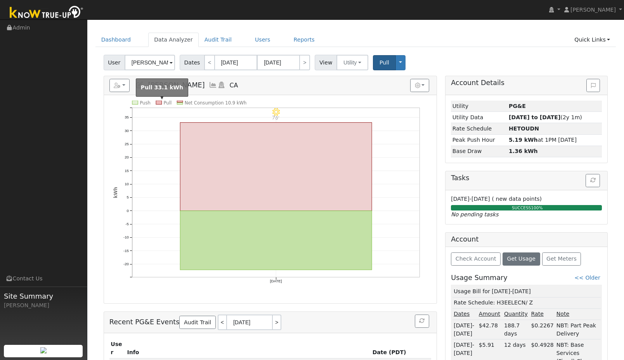
click at [160, 103] on rect at bounding box center [159, 103] width 6 height 4
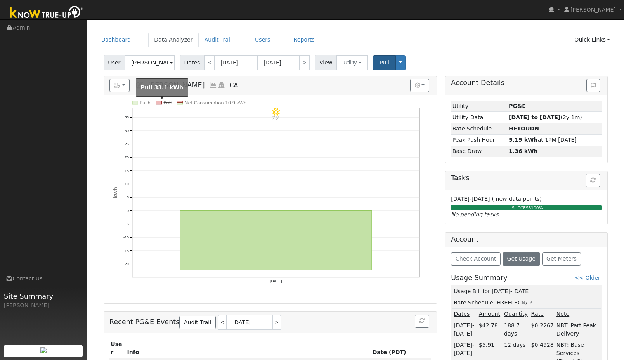
click at [157, 102] on rect at bounding box center [159, 103] width 6 height 4
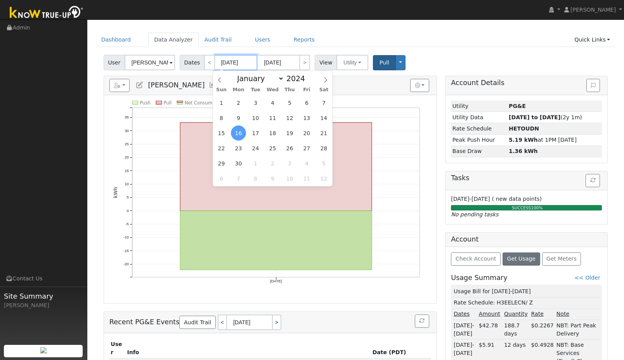
click at [247, 61] on input "09/16/2024" at bounding box center [236, 63] width 43 height 16
click at [308, 75] on span at bounding box center [309, 76] width 5 height 4
type input "2025"
click at [243, 134] on span "15" at bounding box center [238, 132] width 15 height 15
type input "09/15/2025"
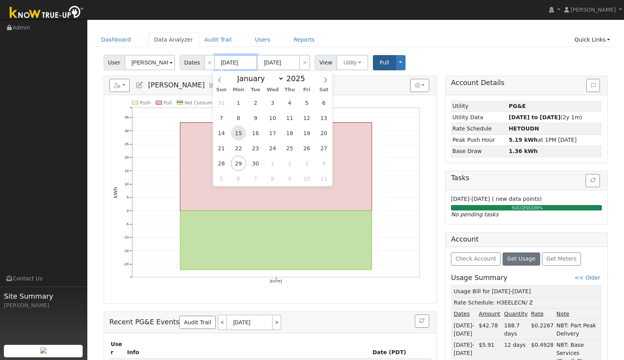
type input "09/15/2025"
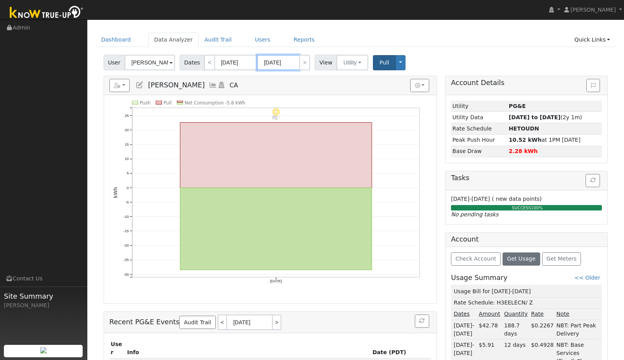
click at [293, 63] on input "09/15/2025" at bounding box center [278, 63] width 43 height 16
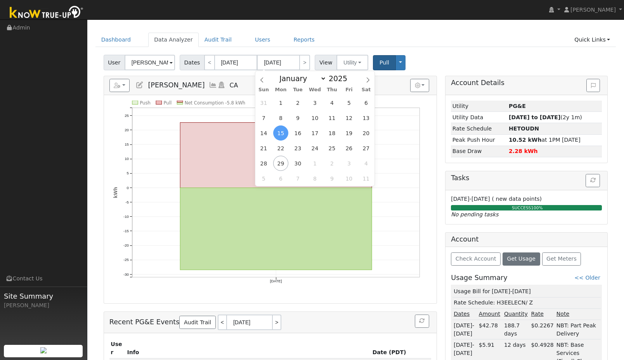
click at [433, 50] on div "Dashboard Data Analyzer Audit Trail Users Reports Quick Links Quick Add Quick C…" at bounding box center [356, 44] width 521 height 22
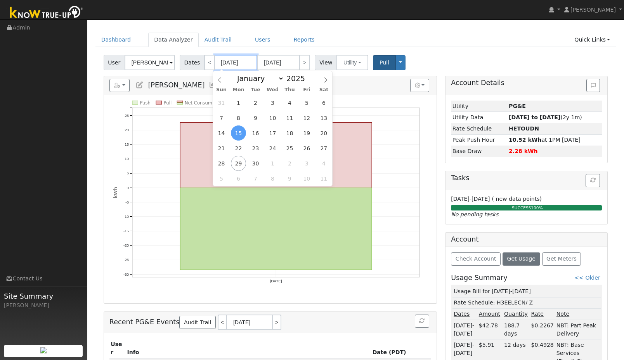
click at [240, 61] on input "09/15/2025" at bounding box center [236, 63] width 43 height 16
click at [240, 133] on span "15" at bounding box center [238, 132] width 15 height 15
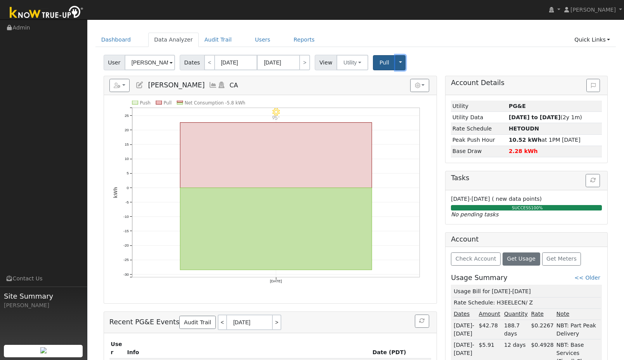
click at [396, 57] on button "Toggle Dropdown" at bounding box center [401, 62] width 10 height 15
click at [401, 79] on link "View" at bounding box center [425, 79] width 59 height 11
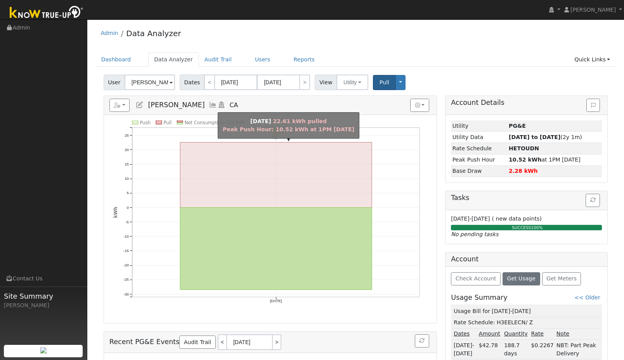
click at [277, 194] on rect "onclick=""" at bounding box center [276, 175] width 192 height 65
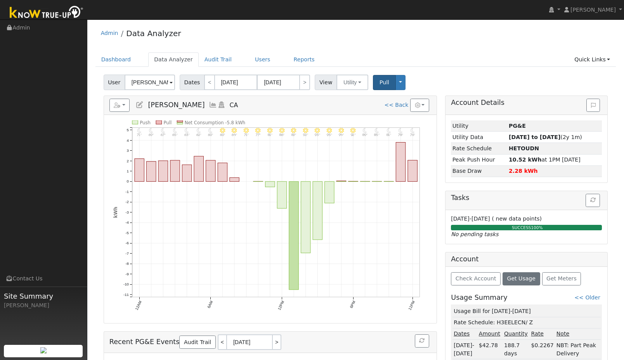
scroll to position [20, 0]
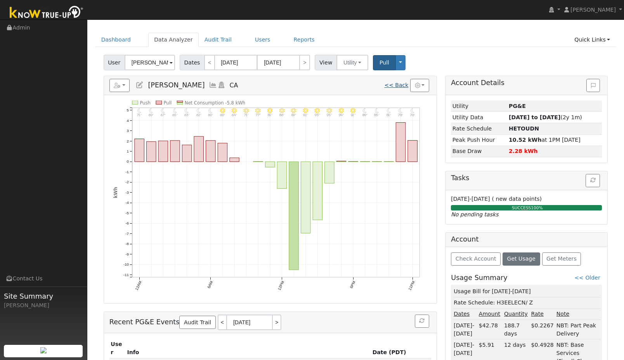
click at [397, 86] on link "<< Back" at bounding box center [396, 85] width 24 height 6
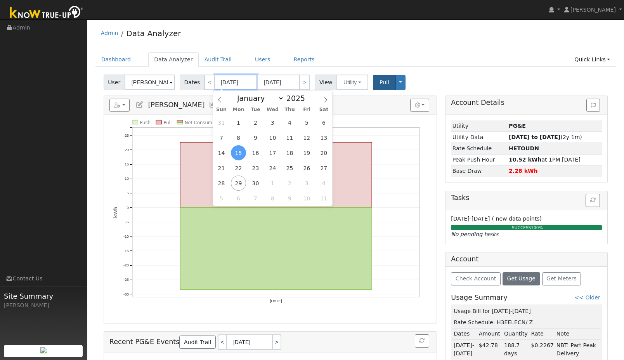
click at [238, 82] on input "09/15/2025" at bounding box center [236, 83] width 43 height 16
click at [307, 101] on span at bounding box center [309, 100] width 5 height 4
type input "2024"
click at [289, 84] on input "09/15/2025" at bounding box center [278, 83] width 43 height 16
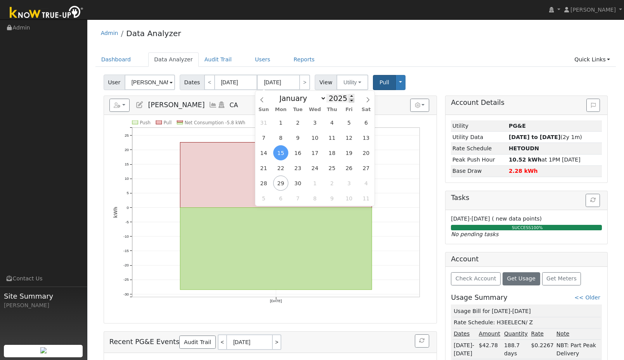
click at [351, 101] on span at bounding box center [351, 100] width 5 height 4
type input "2024"
click at [281, 155] on span "16" at bounding box center [280, 152] width 15 height 15
type input "09/16/2024"
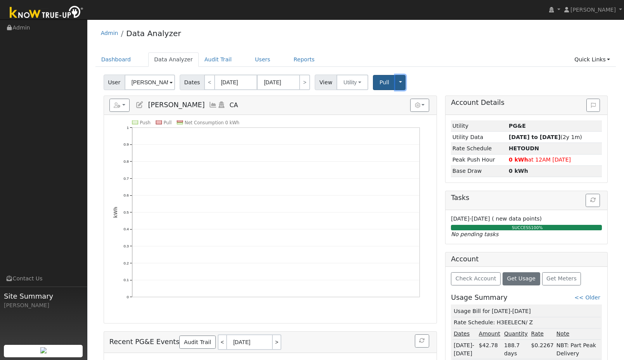
click at [402, 84] on button "Toggle Dropdown" at bounding box center [401, 82] width 10 height 15
click at [408, 99] on link "View" at bounding box center [425, 99] width 59 height 11
click at [248, 80] on input "09/15/2025" at bounding box center [236, 83] width 43 height 16
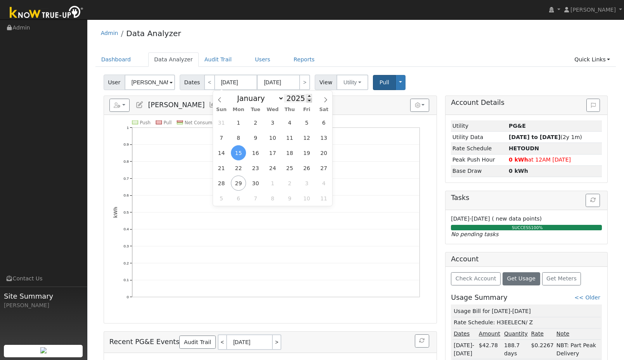
click at [308, 100] on span at bounding box center [309, 100] width 5 height 4
type input "2024"
click at [239, 155] on span "16" at bounding box center [238, 152] width 15 height 15
type input "09/16/2024"
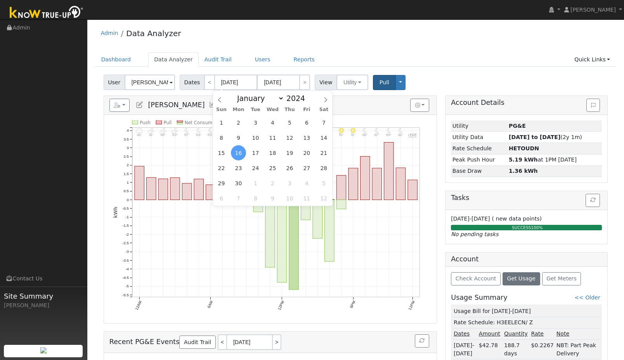
click at [249, 37] on div "Admin Data Analyzer" at bounding box center [356, 35] width 521 height 24
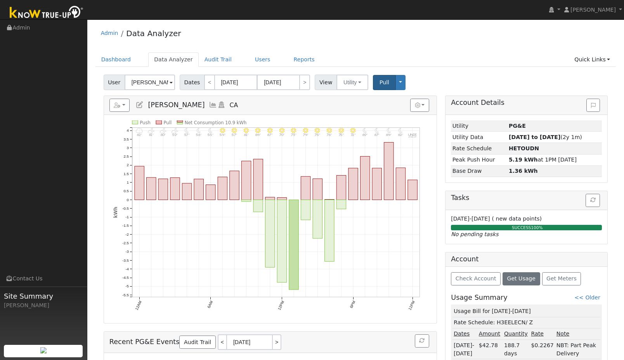
click at [467, 66] on ul "Dashboard Data Analyzer Audit Trail Users Reports Quick Links Quick Add Quick C…" at bounding box center [356, 59] width 521 height 14
